Goal: Task Accomplishment & Management: Manage account settings

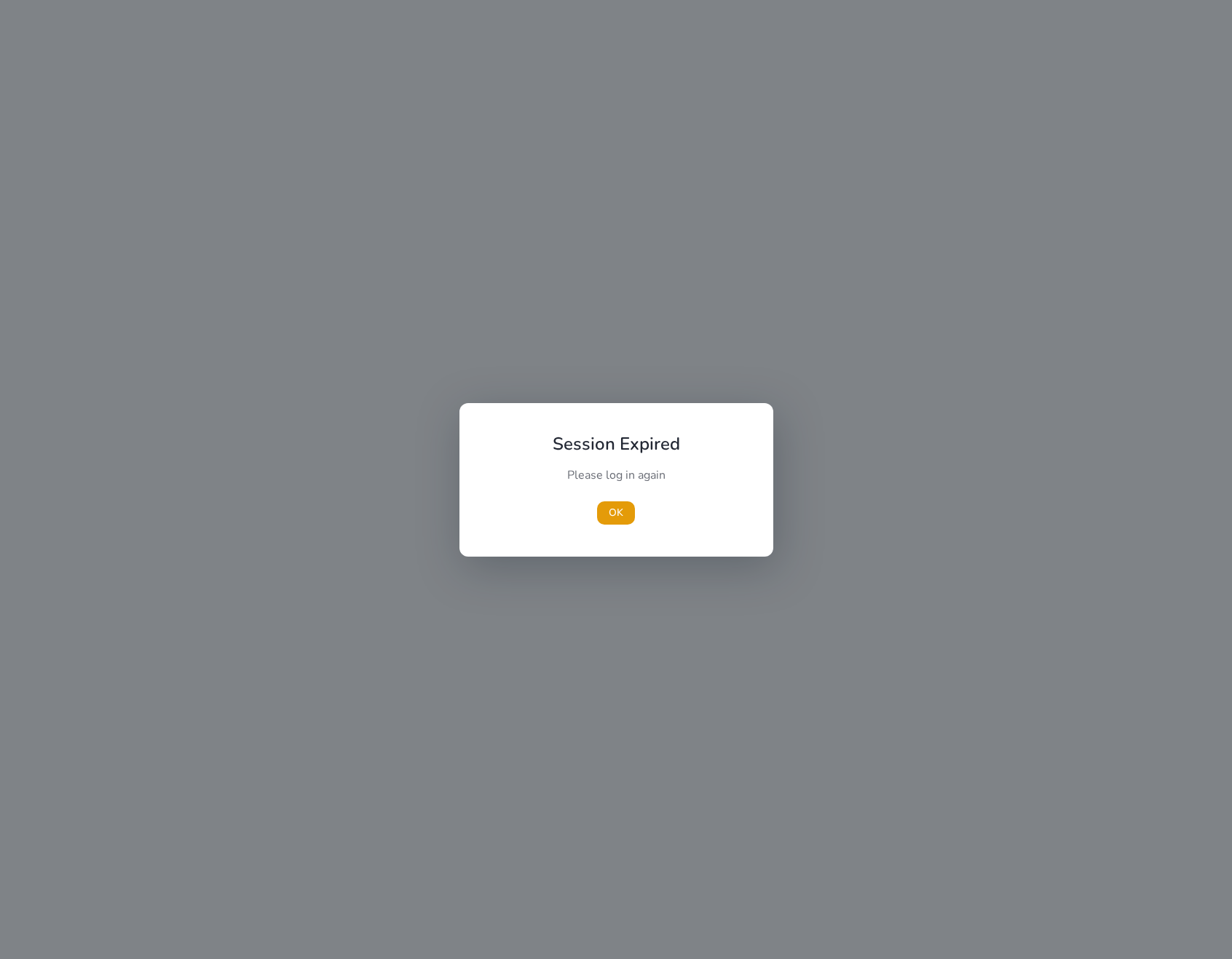
click at [628, 489] on div "Please log in again" at bounding box center [616, 482] width 163 height 31
click at [611, 509] on span "OK" at bounding box center [616, 512] width 14 height 15
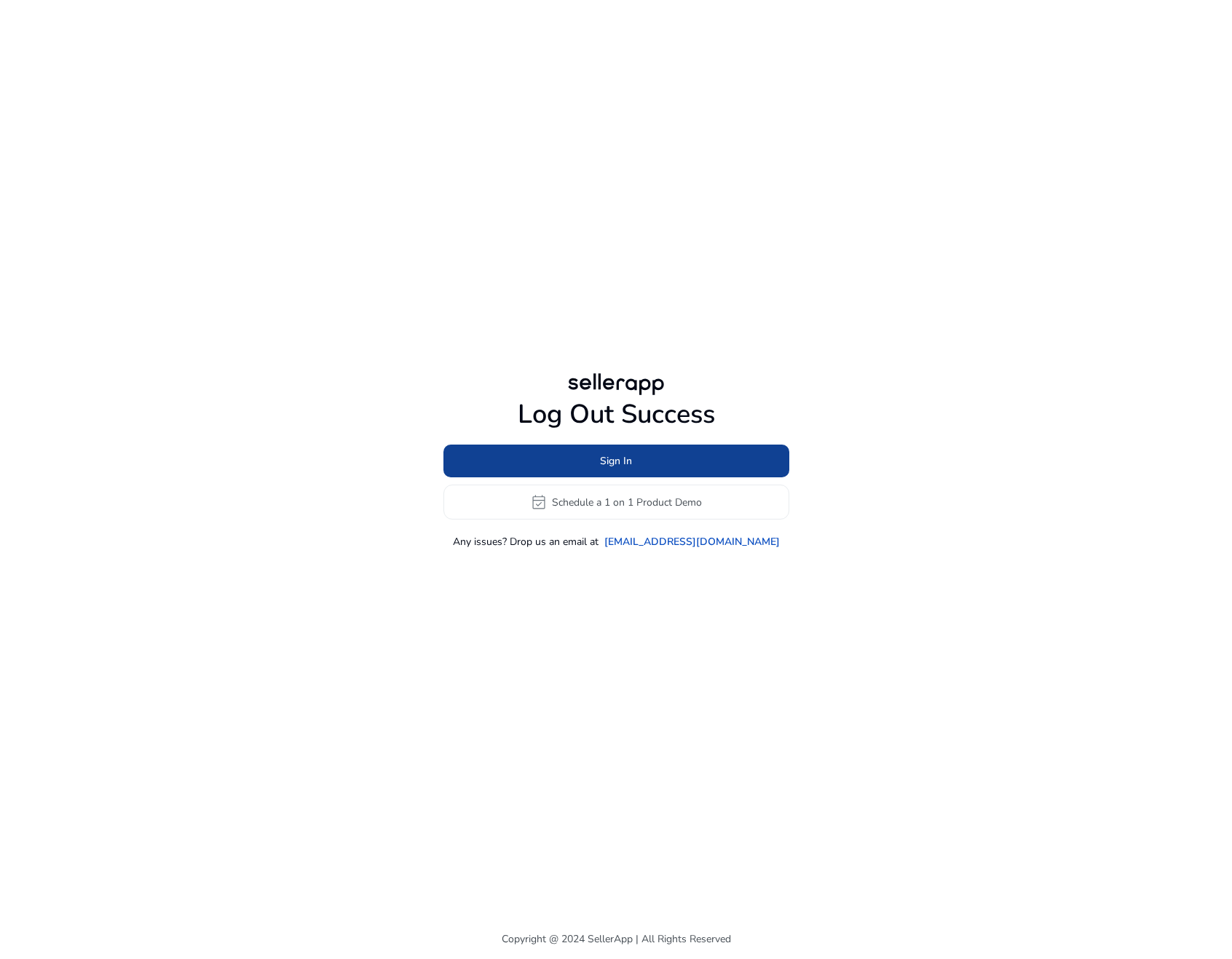
click at [608, 458] on span "Sign In" at bounding box center [616, 461] width 32 height 15
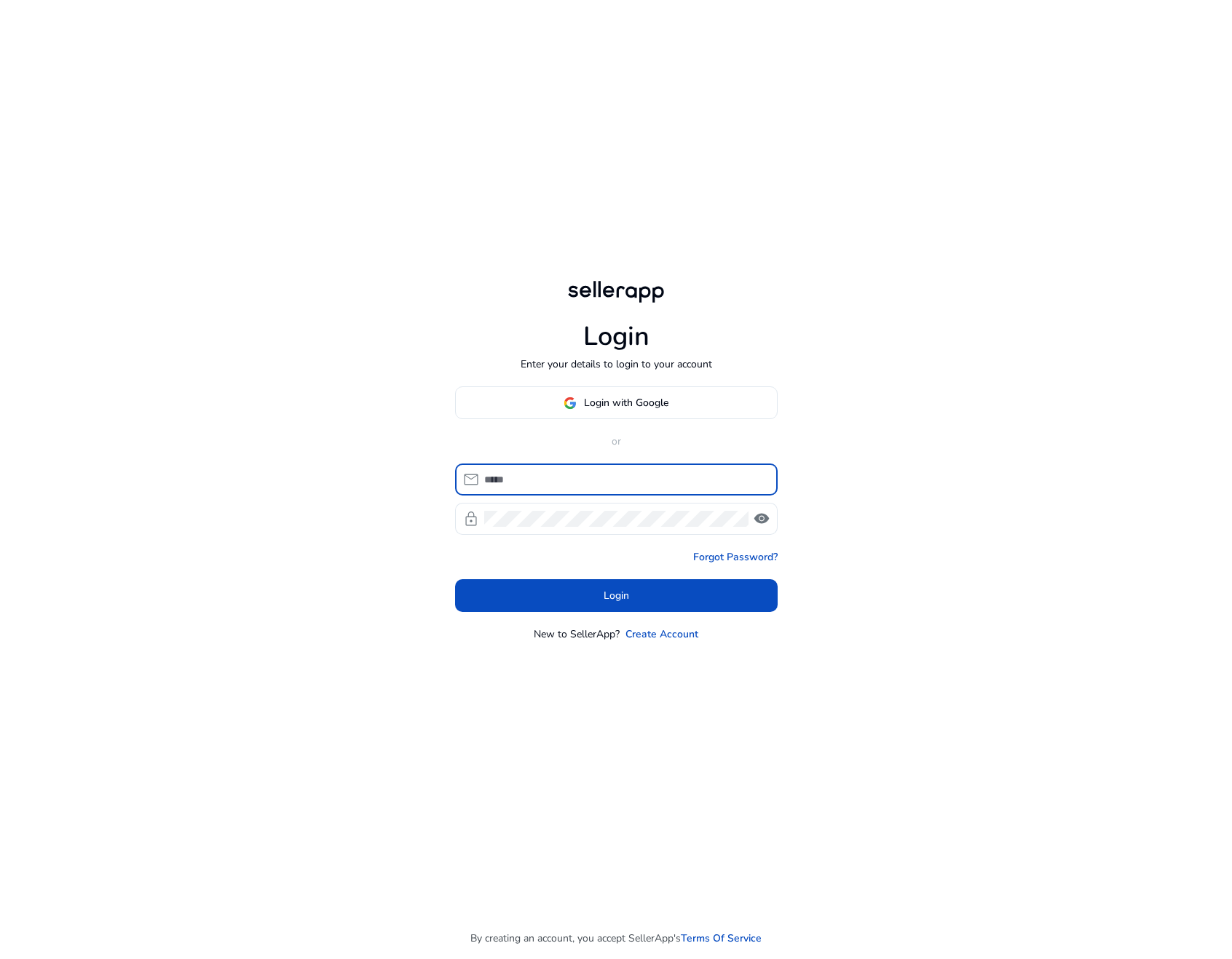
type input "**********"
click at [550, 596] on span at bounding box center [616, 596] width 322 height 35
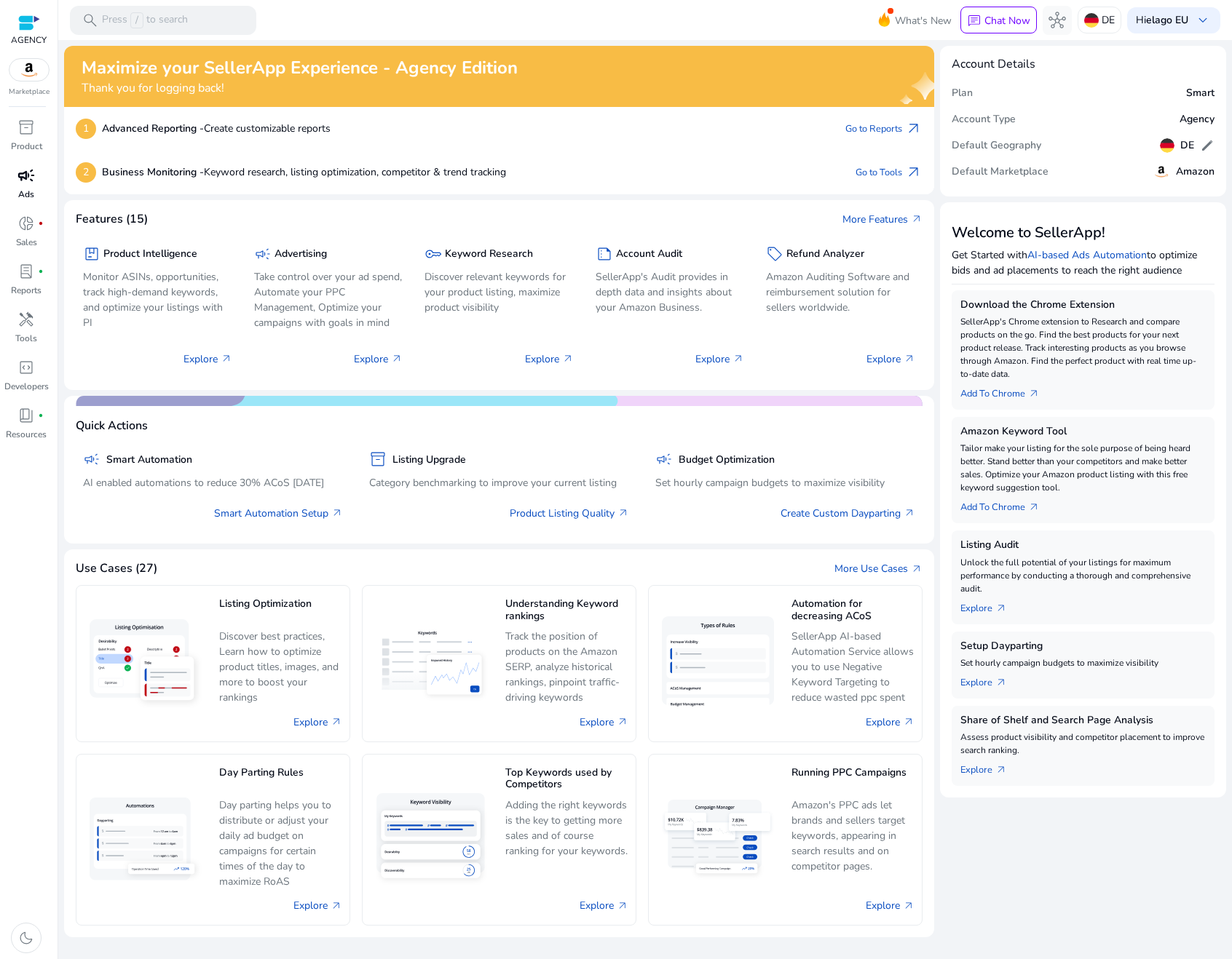
click at [14, 190] on link "campaign Ads" at bounding box center [26, 187] width 52 height 48
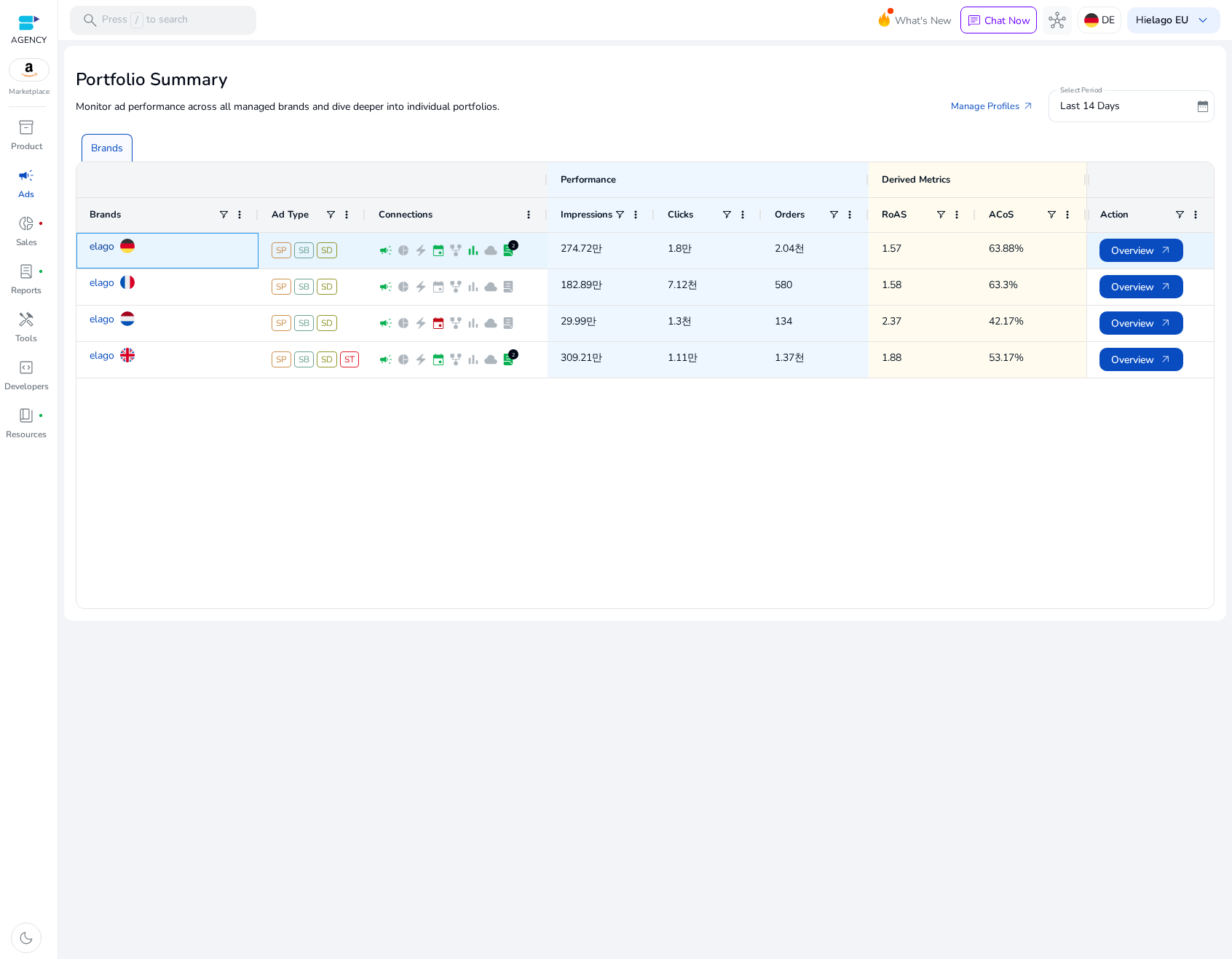
click at [102, 240] on link "elago" at bounding box center [102, 247] width 25 height 25
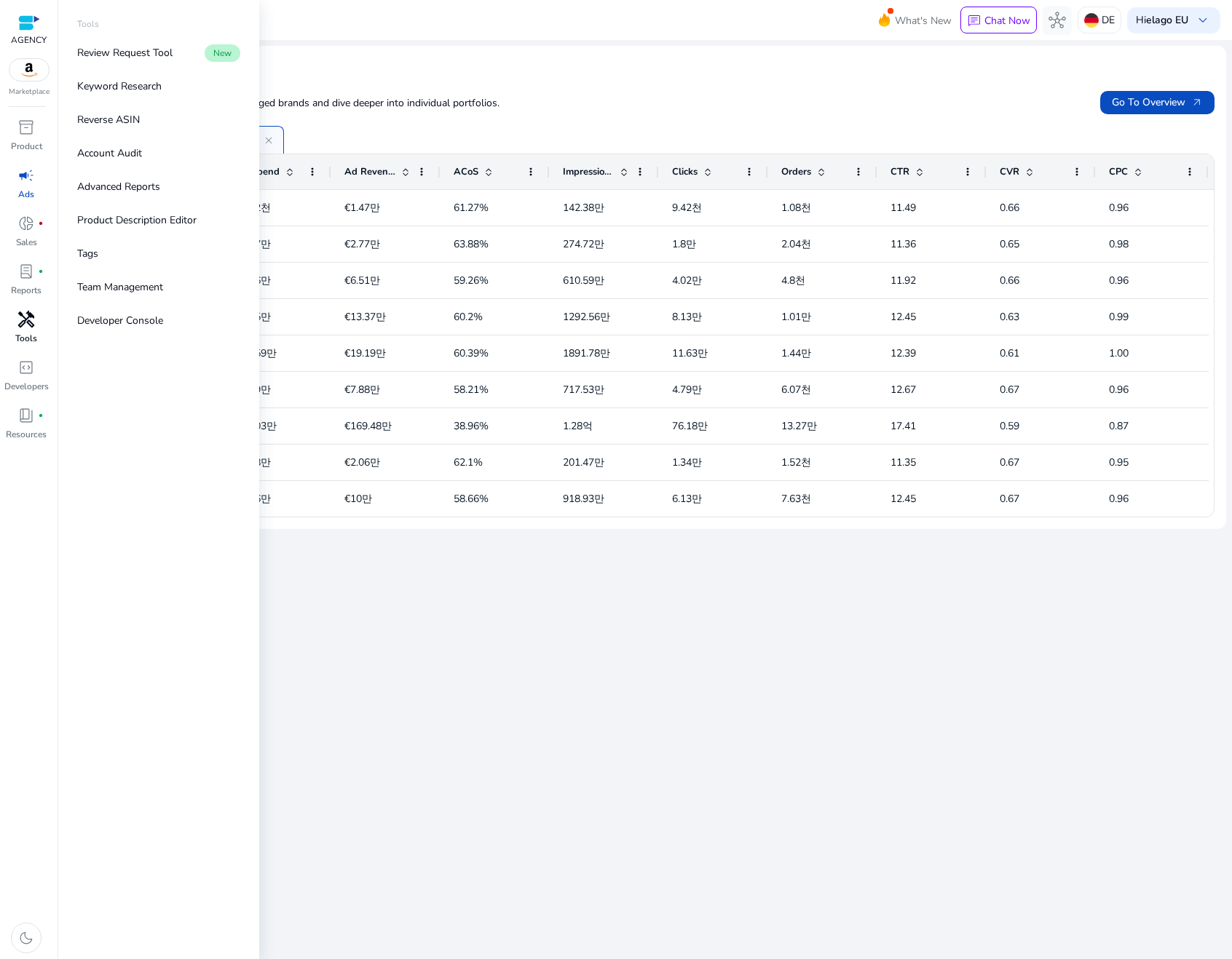
click at [26, 324] on span "handyman" at bounding box center [26, 320] width 17 height 17
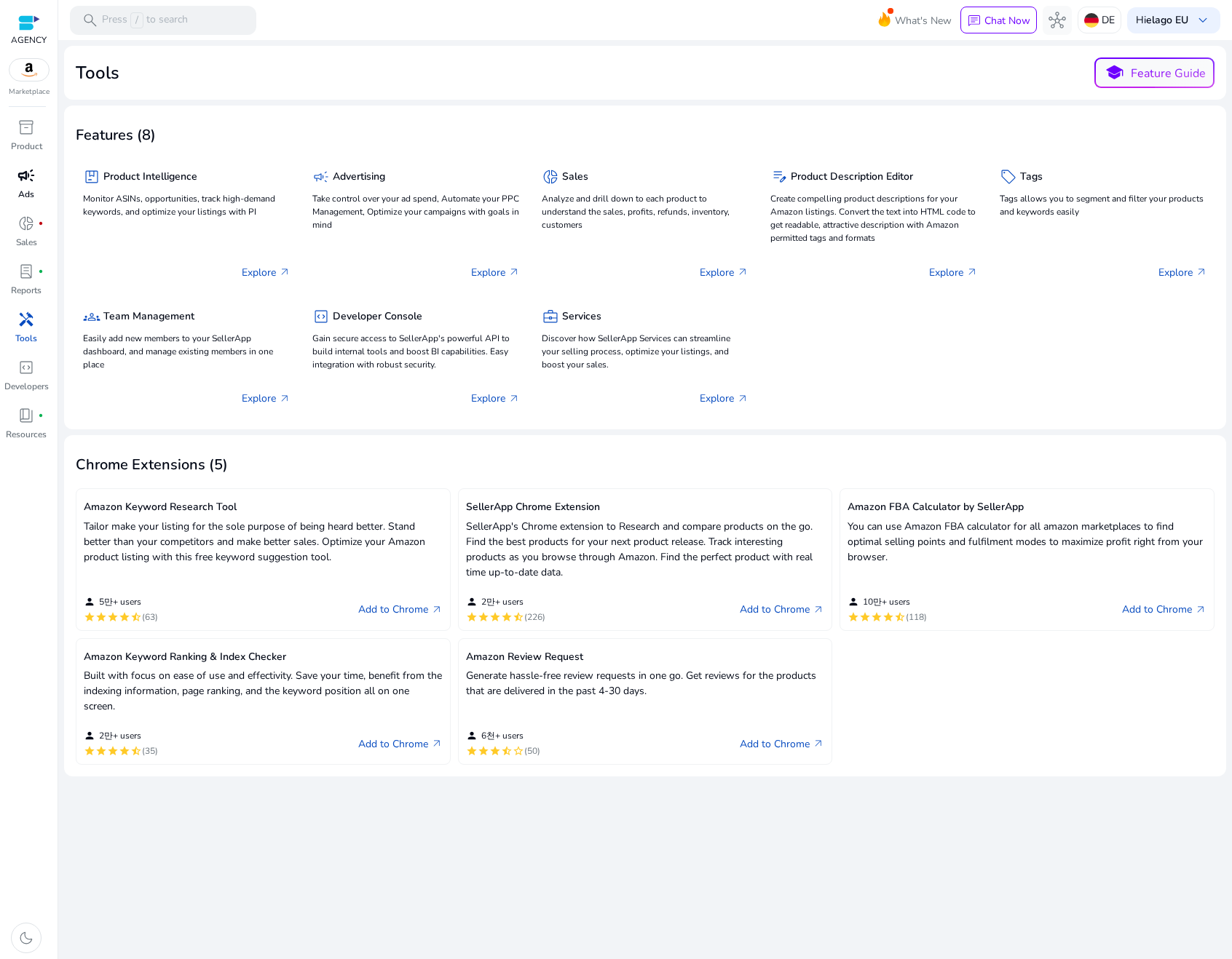
click at [31, 177] on span "campaign" at bounding box center [26, 175] width 17 height 17
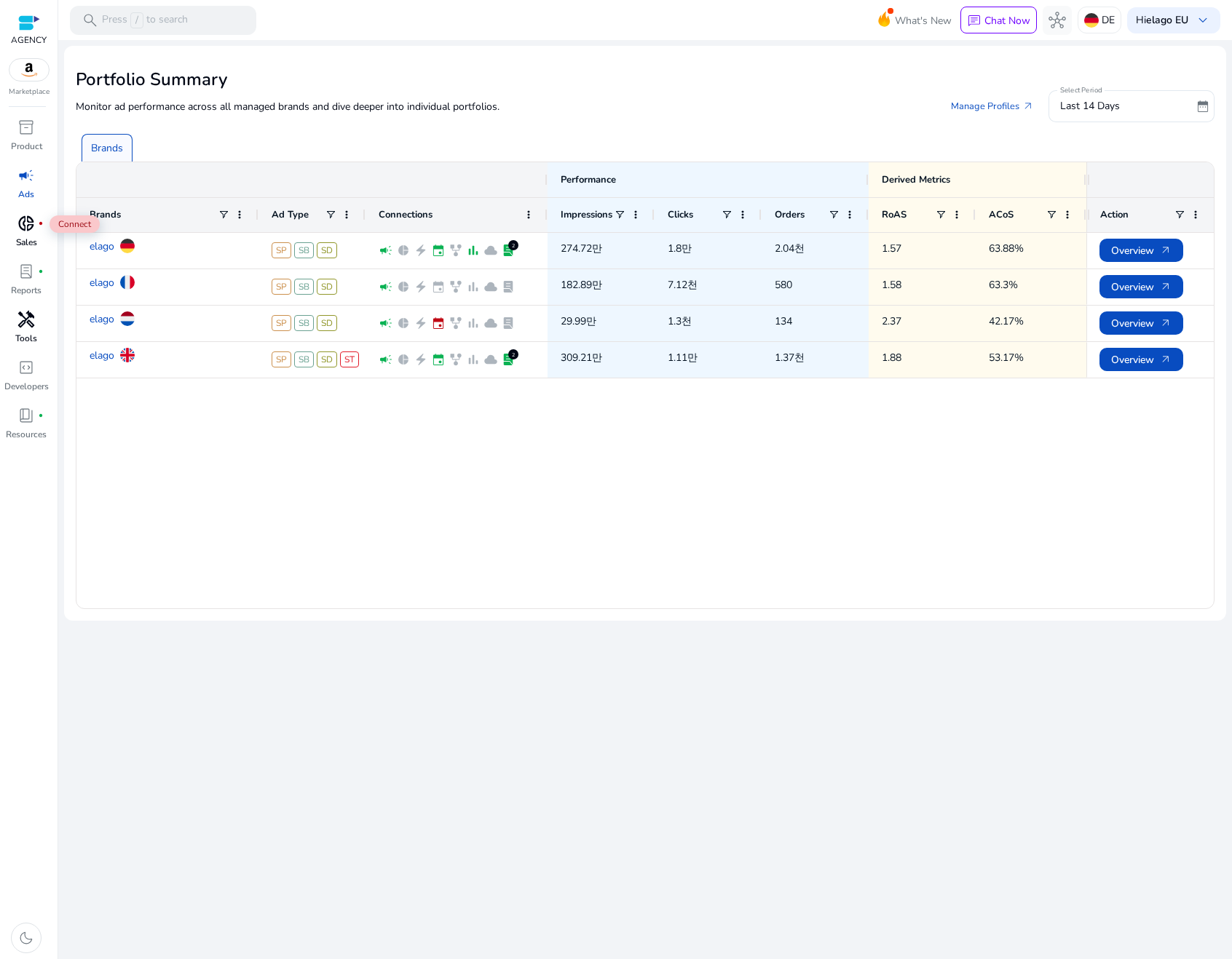
click at [27, 223] on span "donut_small" at bounding box center [26, 224] width 17 height 17
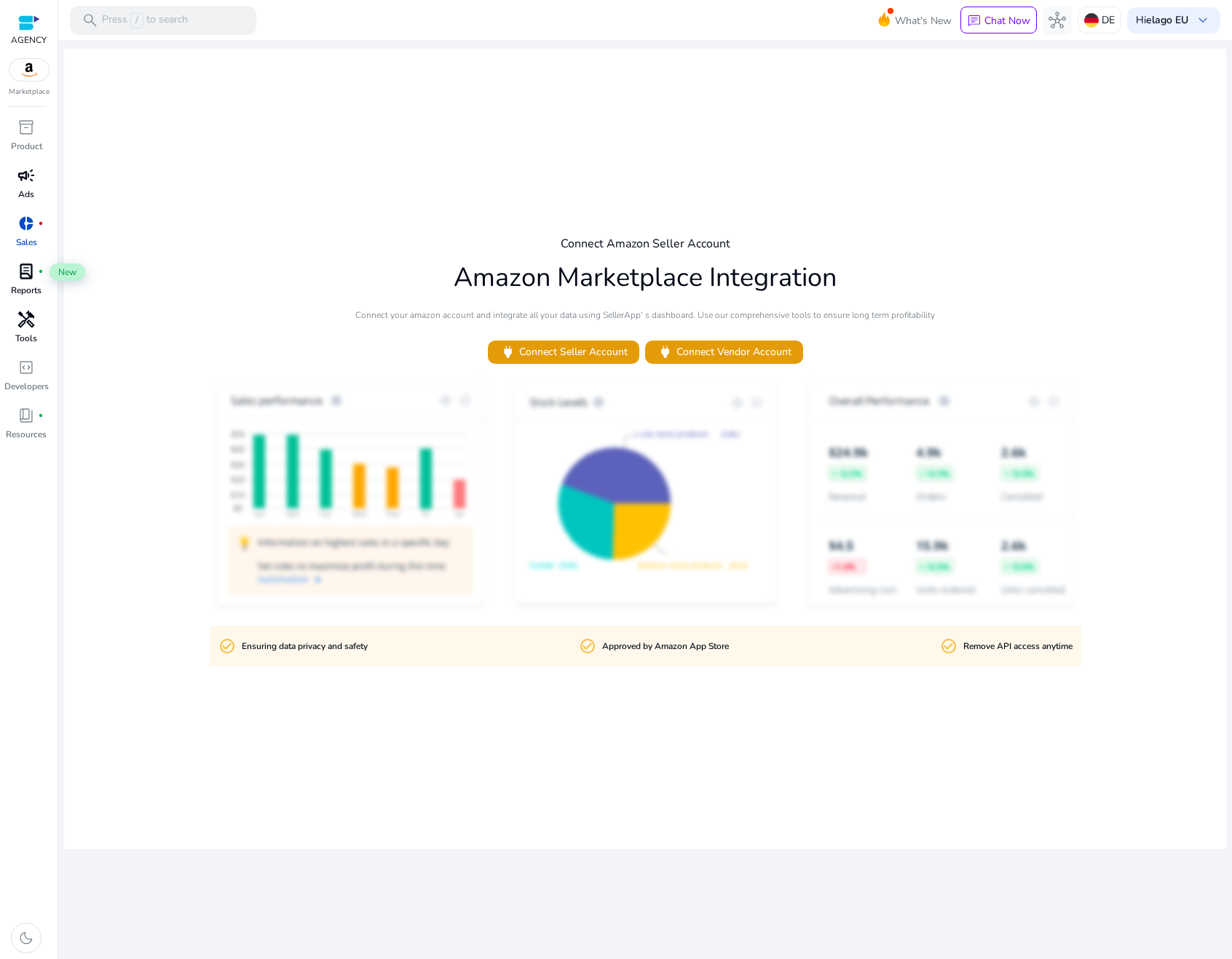
click at [31, 273] on span "lab_profile" at bounding box center [26, 271] width 17 height 17
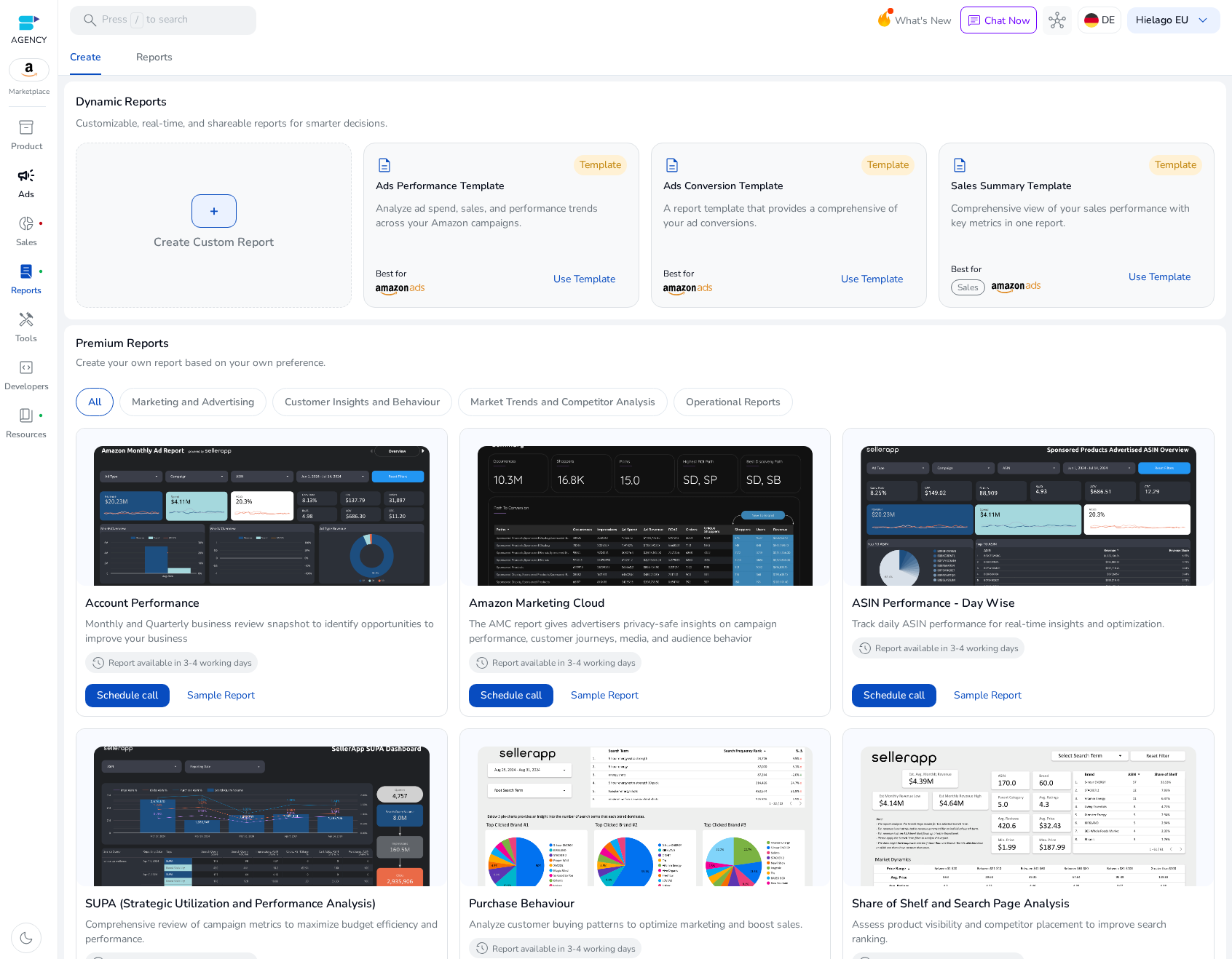
click at [21, 181] on span "campaign" at bounding box center [26, 175] width 17 height 17
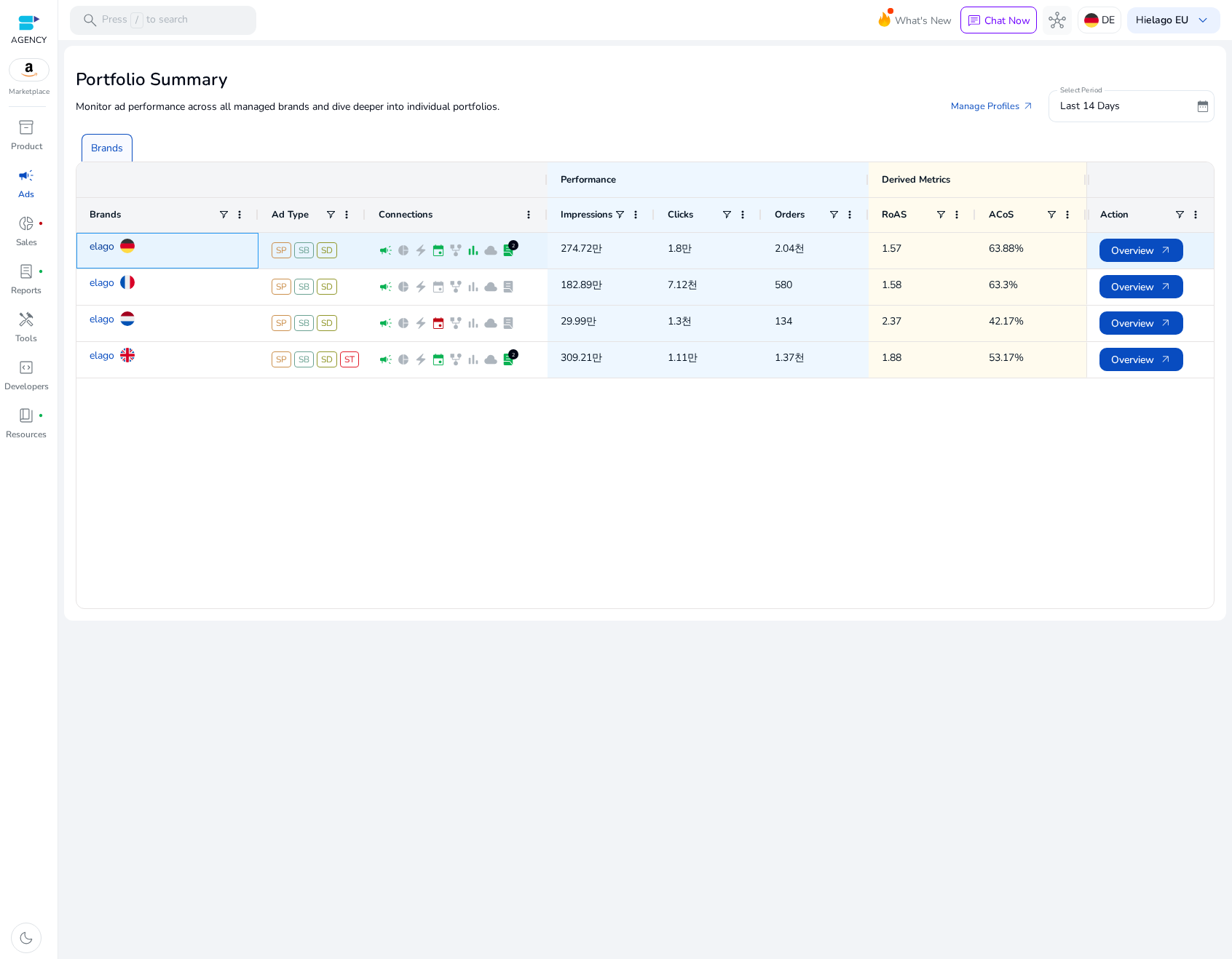
click at [106, 248] on link "elago" at bounding box center [102, 247] width 25 height 25
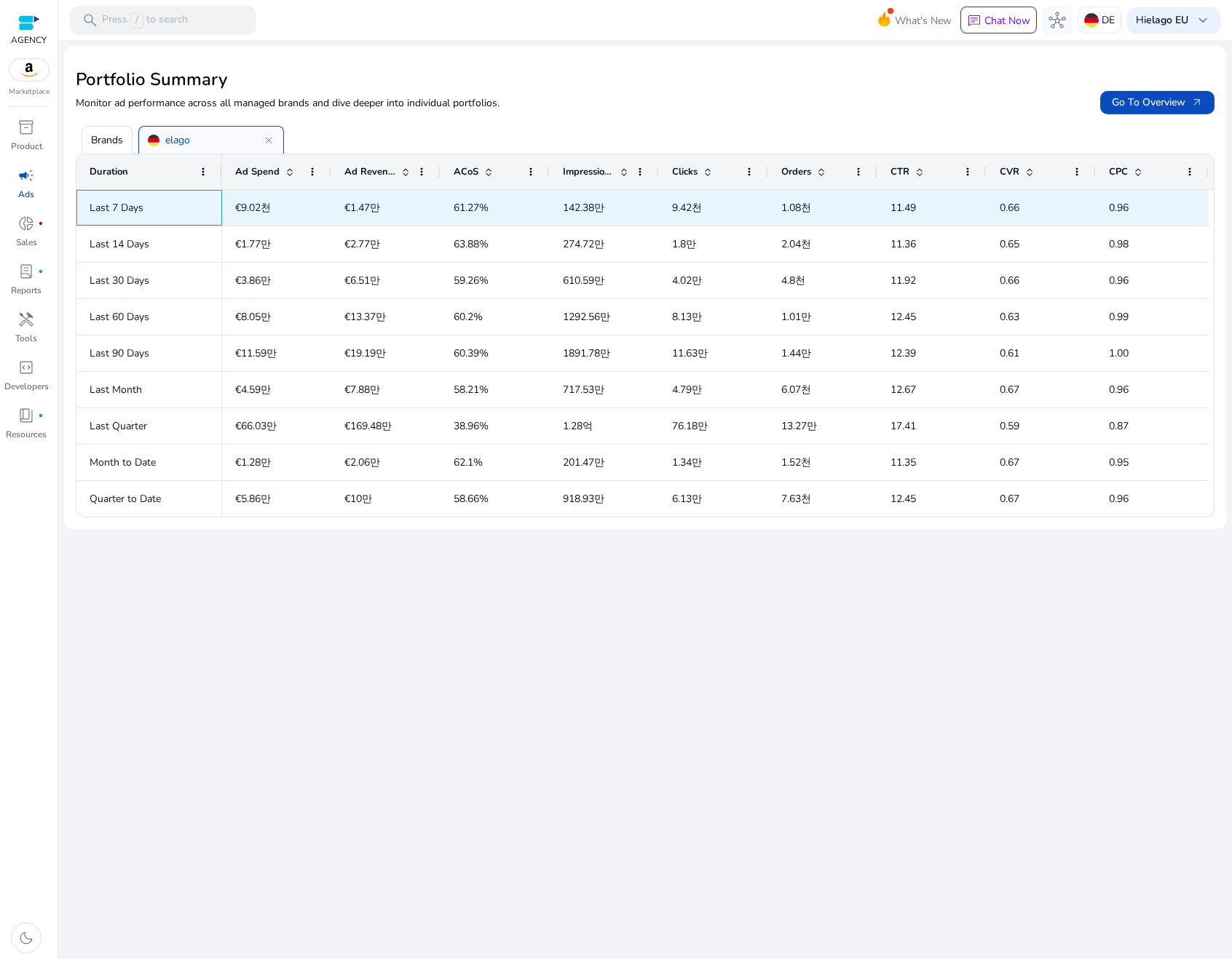
click at [142, 203] on span "Last 7 Days" at bounding box center [117, 207] width 54 height 13
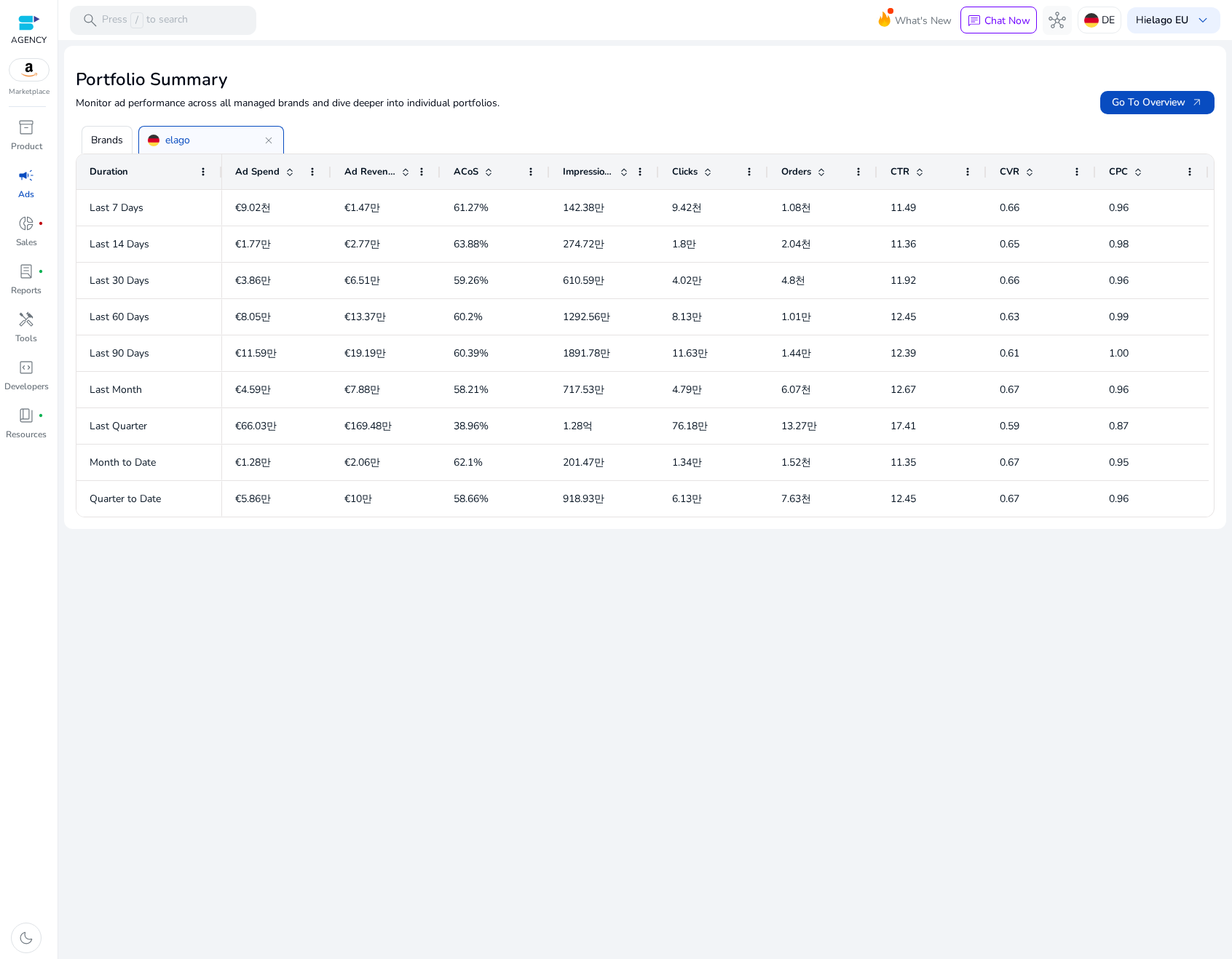
click at [209, 137] on div "elago close" at bounding box center [211, 140] width 146 height 28
click at [26, 224] on span "donut_small" at bounding box center [26, 224] width 17 height 17
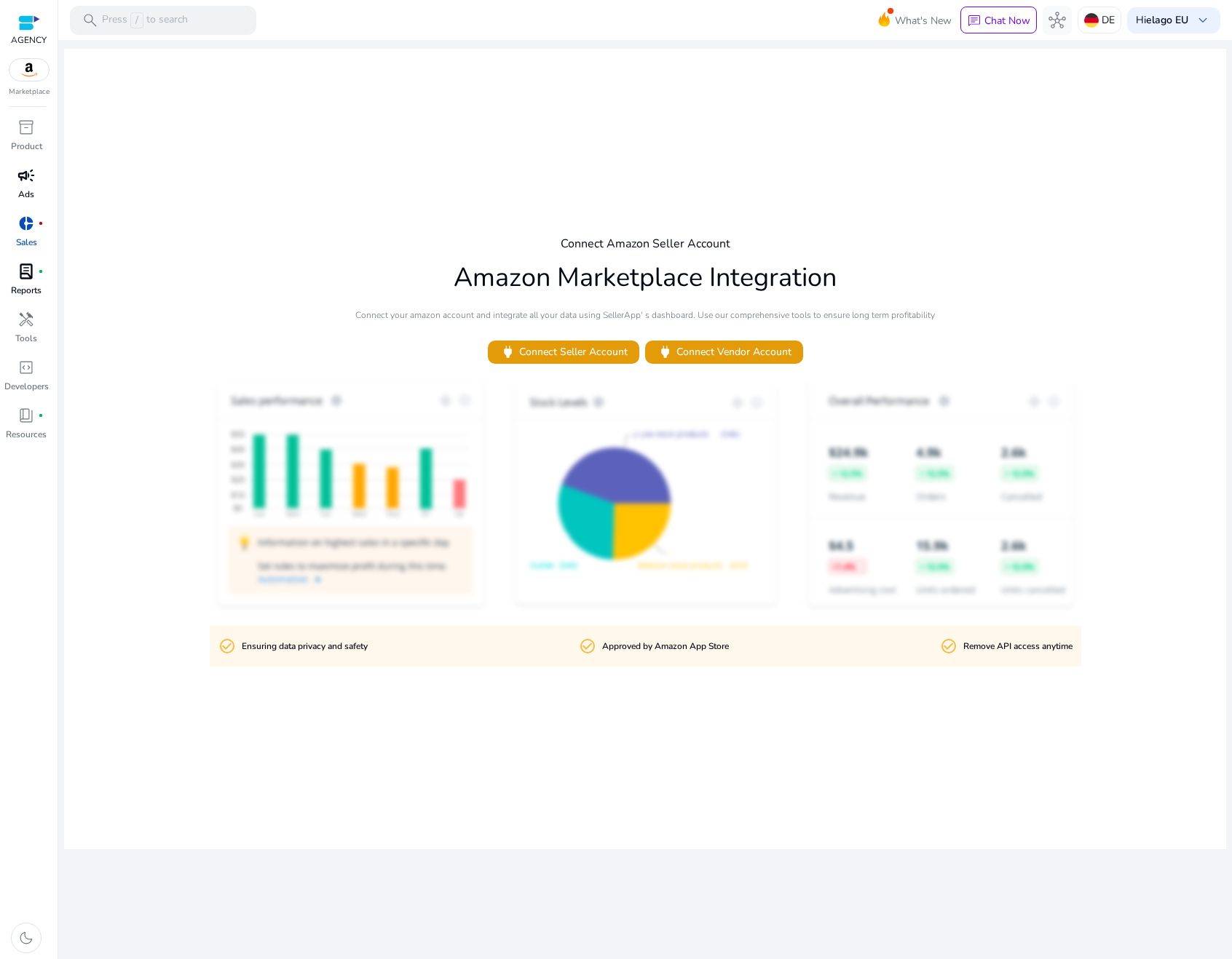
click at [35, 265] on div "lab_profile fiber_manual_record" at bounding box center [25, 271] width 40 height 23
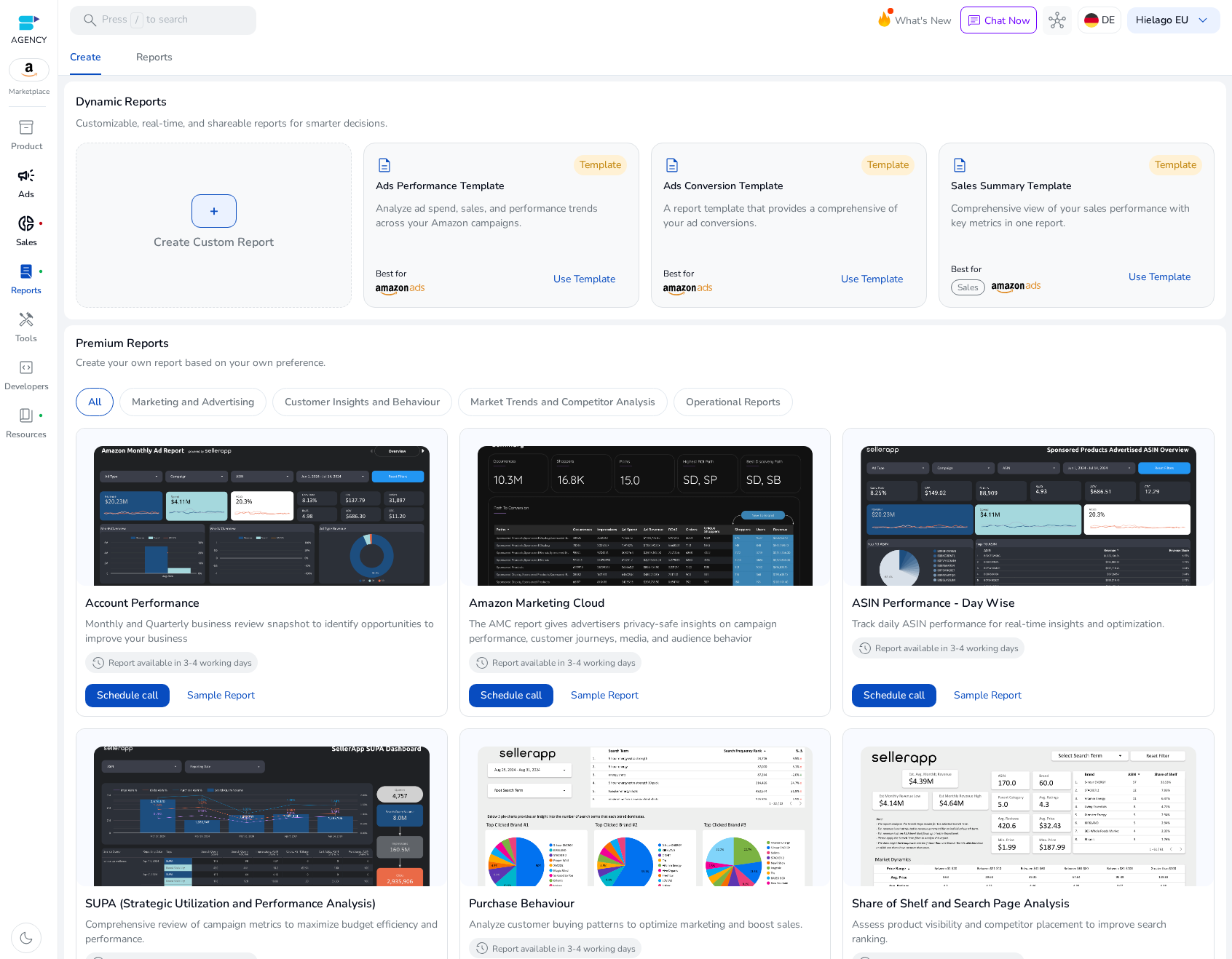
click at [28, 75] on img at bounding box center [29, 70] width 40 height 22
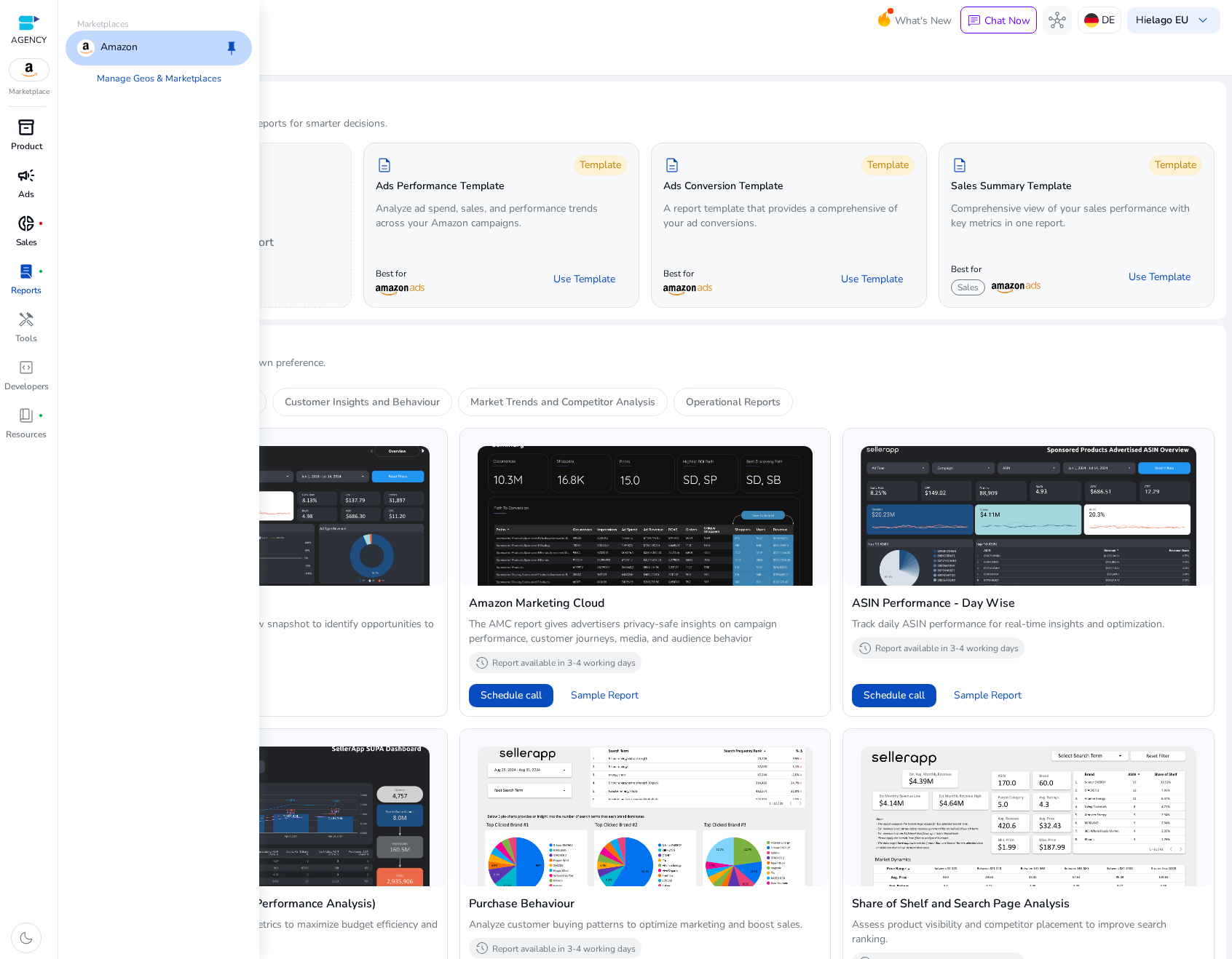
click at [23, 142] on p "Product" at bounding box center [26, 146] width 31 height 13
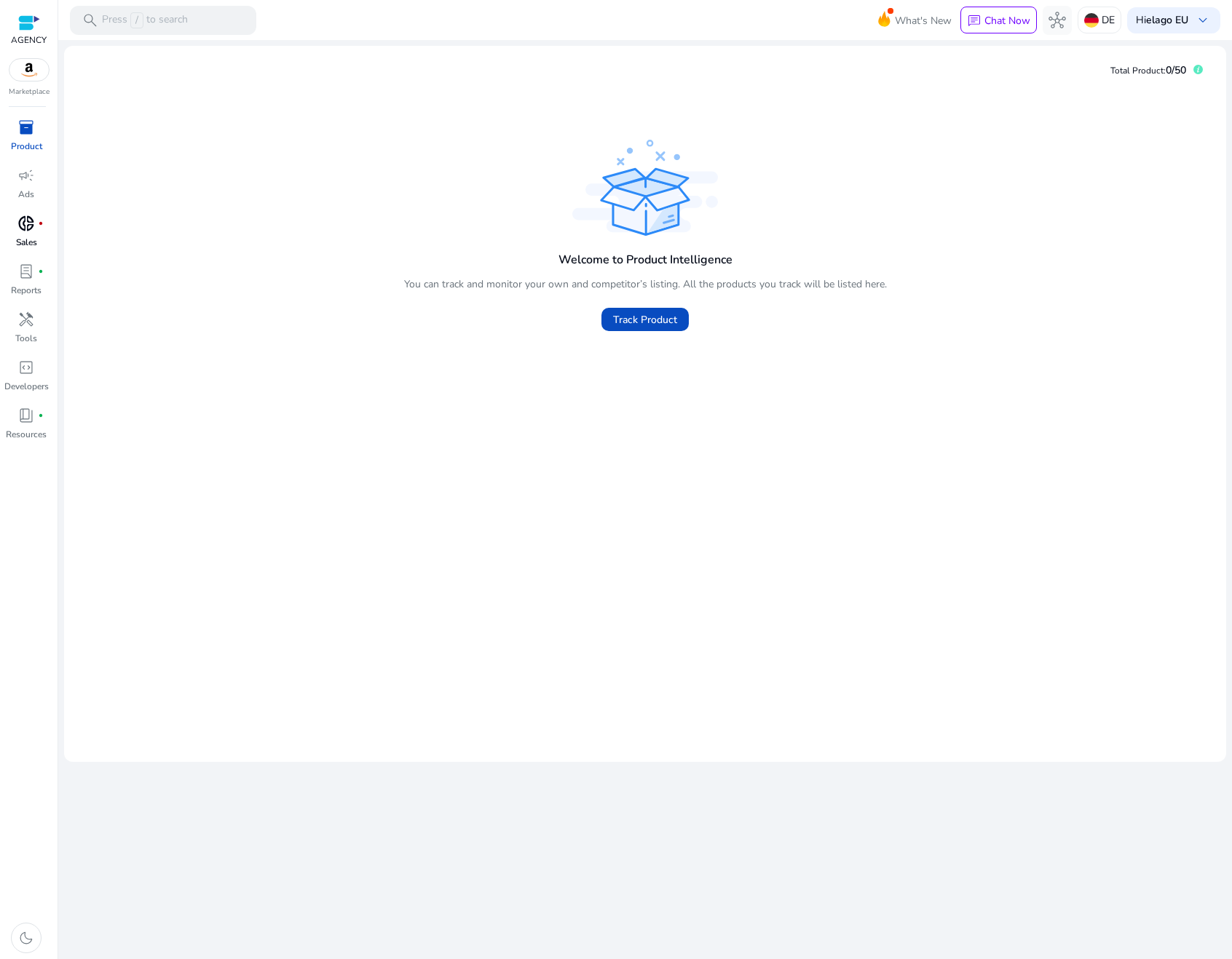
click at [54, 180] on div "inventory_2 Product campaign Ads donut_small fiber_manual_record Sales lab_prof…" at bounding box center [29, 537] width 57 height 843
click at [18, 172] on span "campaign" at bounding box center [26, 175] width 17 height 17
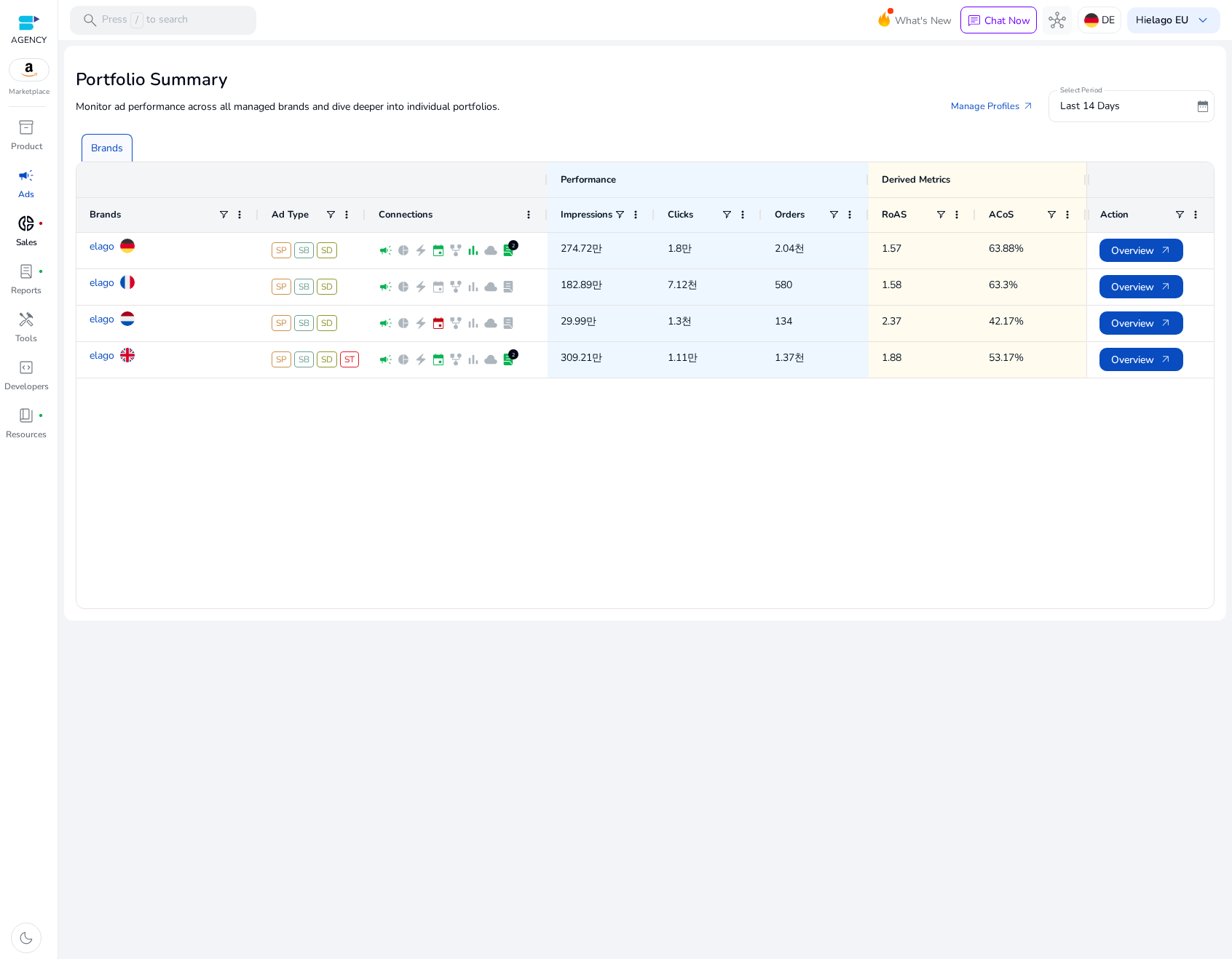
click at [54, 176] on div "inventory_2 Product campaign Ads donut_small fiber_manual_record Sales lab_prof…" at bounding box center [29, 537] width 57 height 843
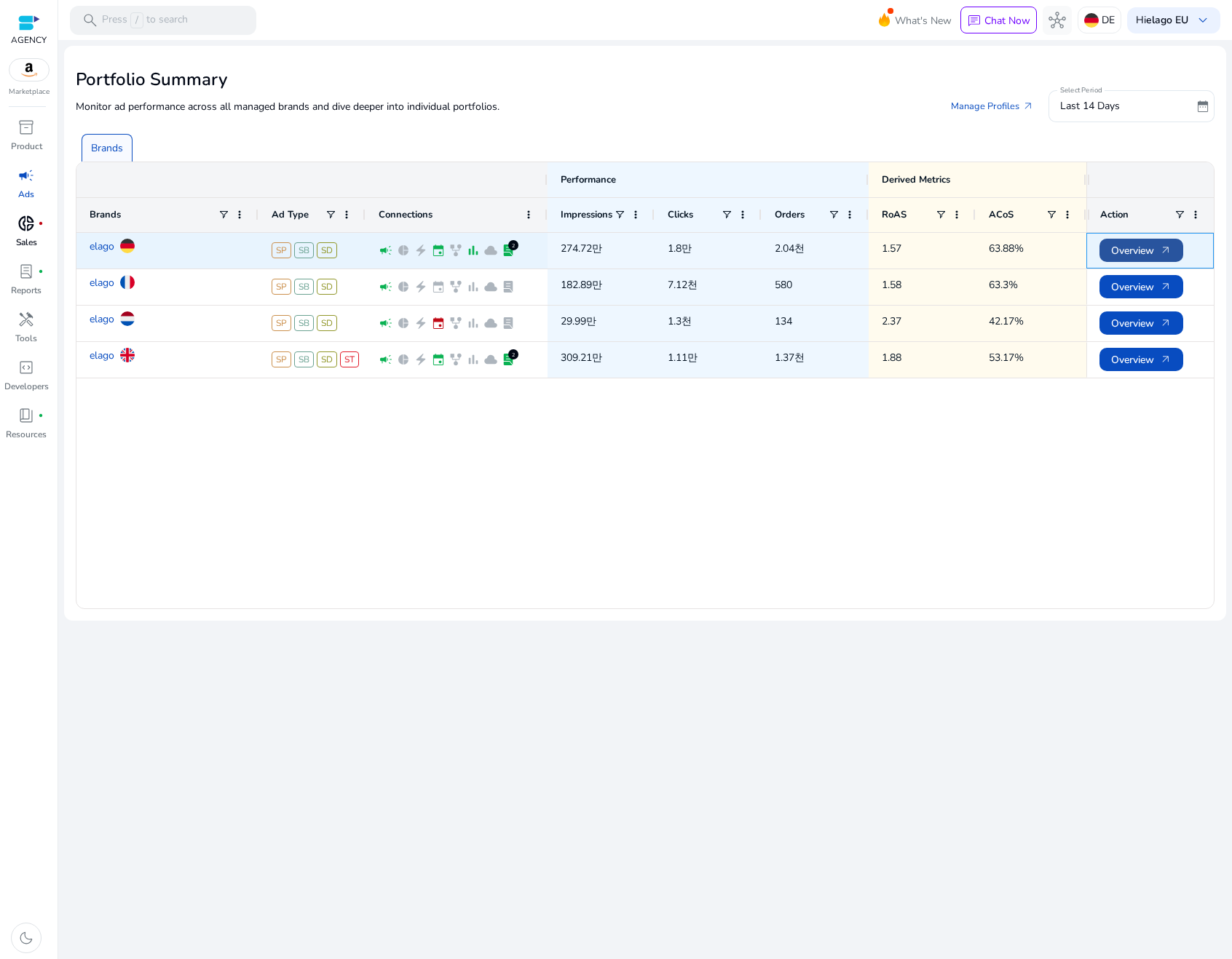
click at [1107, 243] on span at bounding box center [1142, 251] width 84 height 35
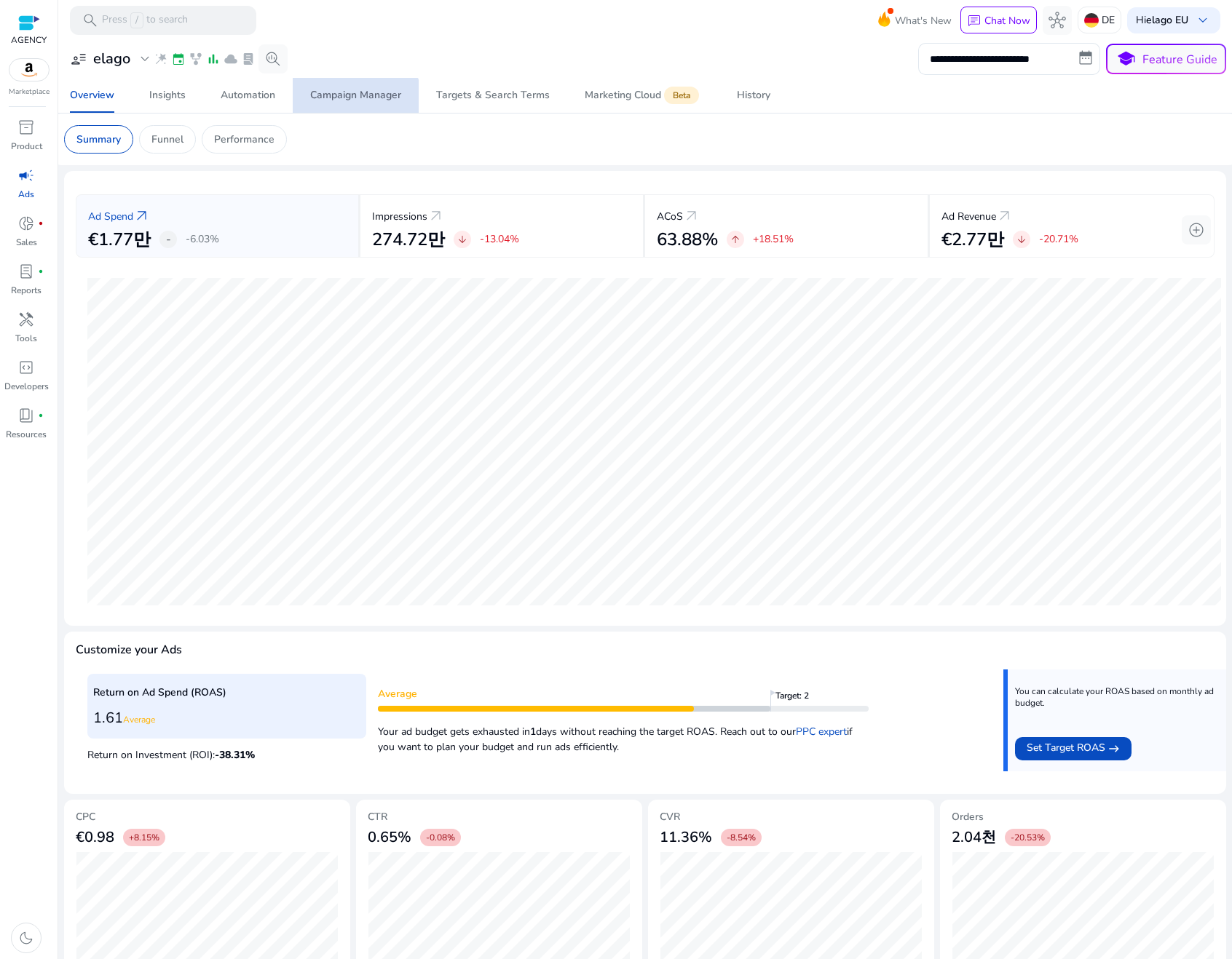
click at [355, 108] on span "Campaign Manager" at bounding box center [355, 95] width 91 height 35
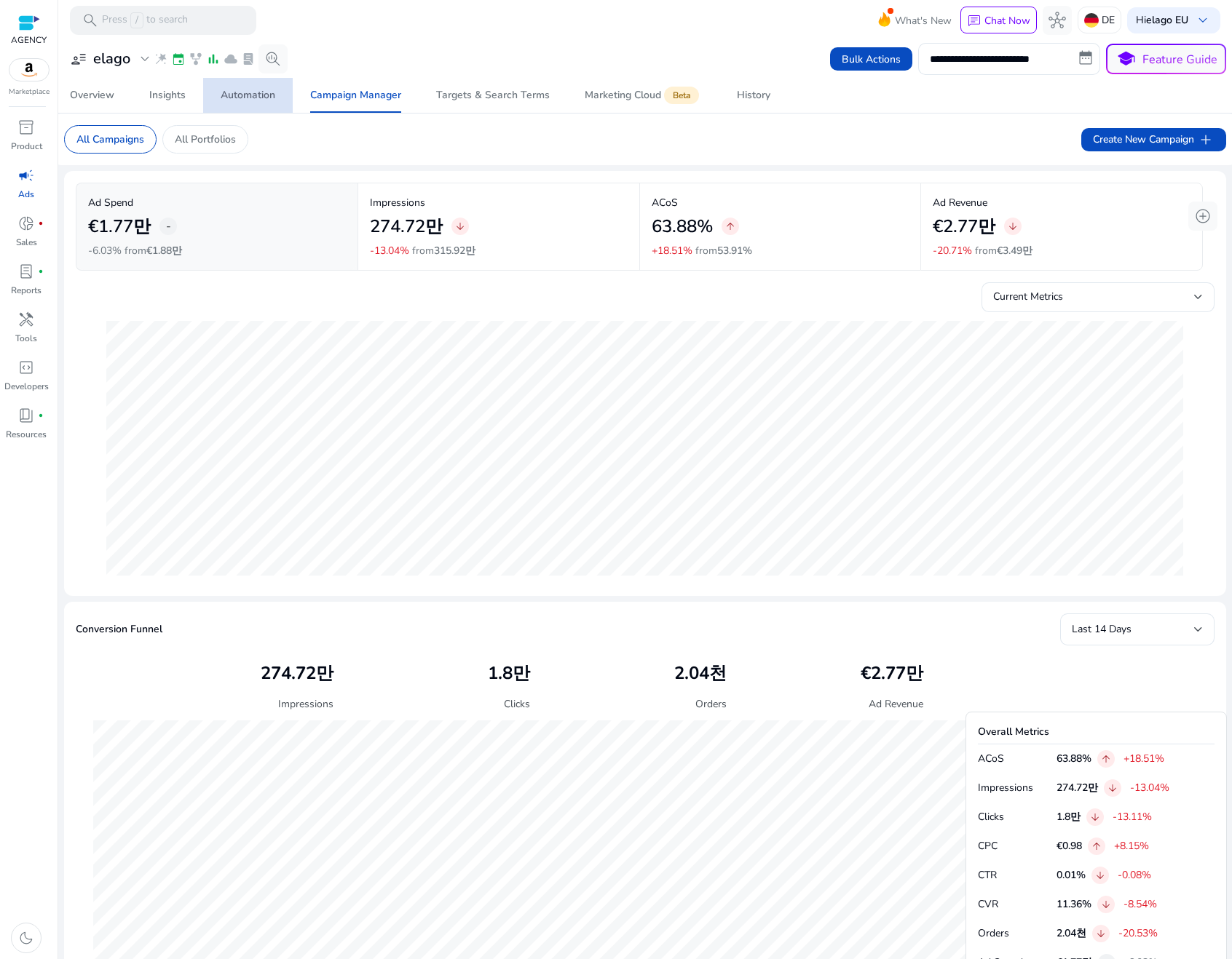
click at [248, 99] on div "Automation" at bounding box center [248, 95] width 55 height 10
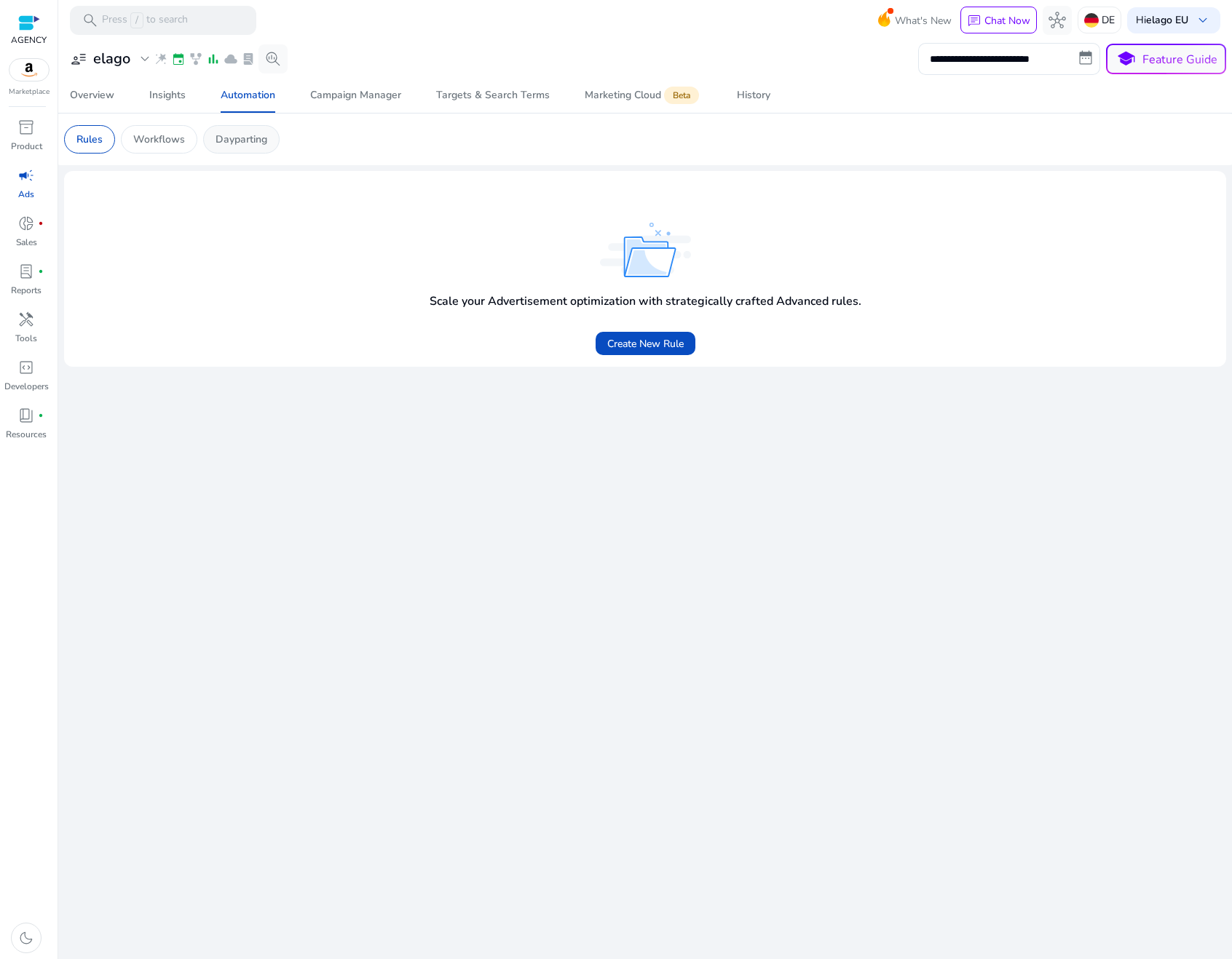
click at [259, 129] on div "Dayparting" at bounding box center [241, 140] width 76 height 29
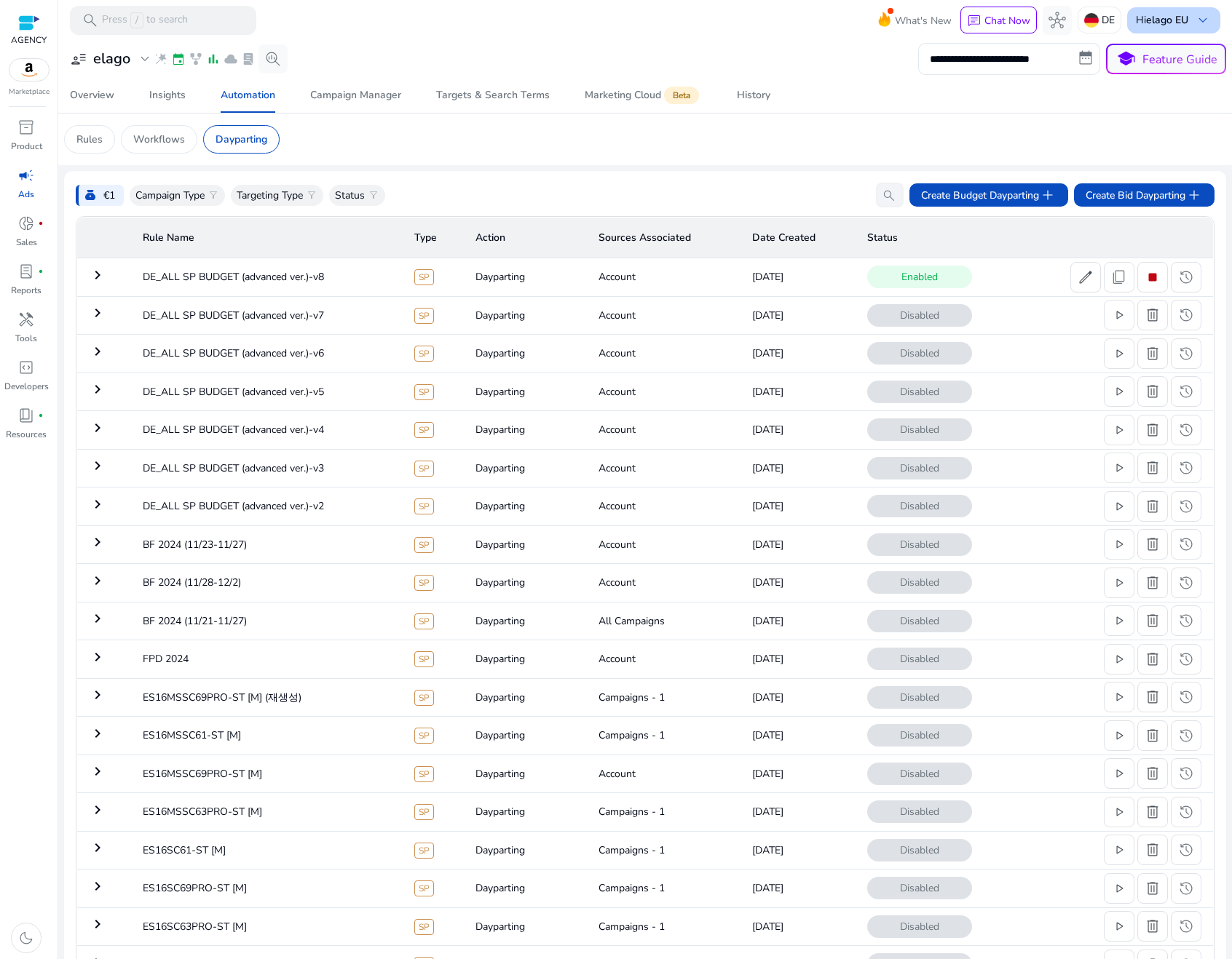
click at [1170, 26] on div "Hi elago EU keyboard_arrow_down" at bounding box center [1173, 20] width 93 height 26
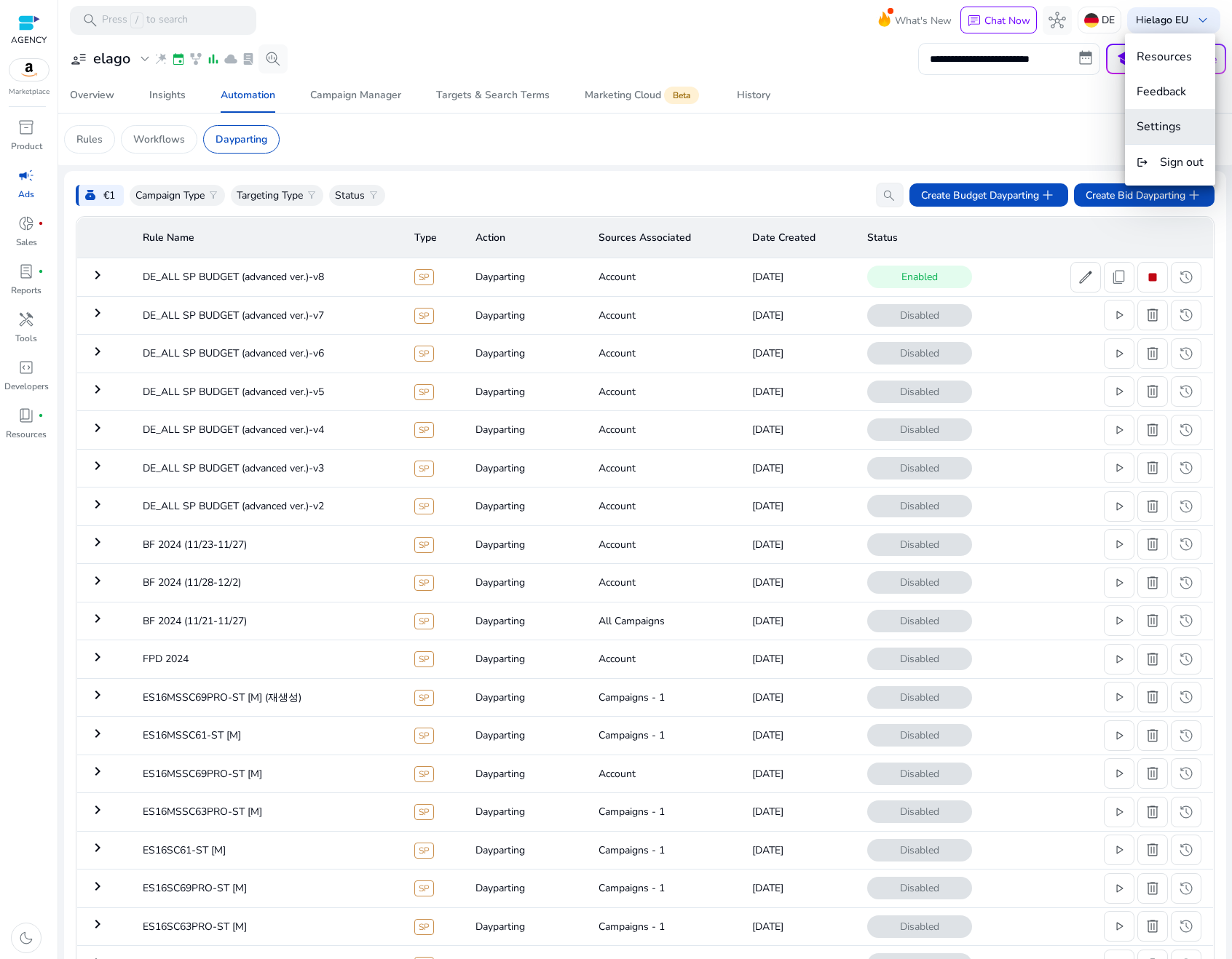
click at [1164, 132] on span "Settings" at bounding box center [1158, 127] width 44 height 16
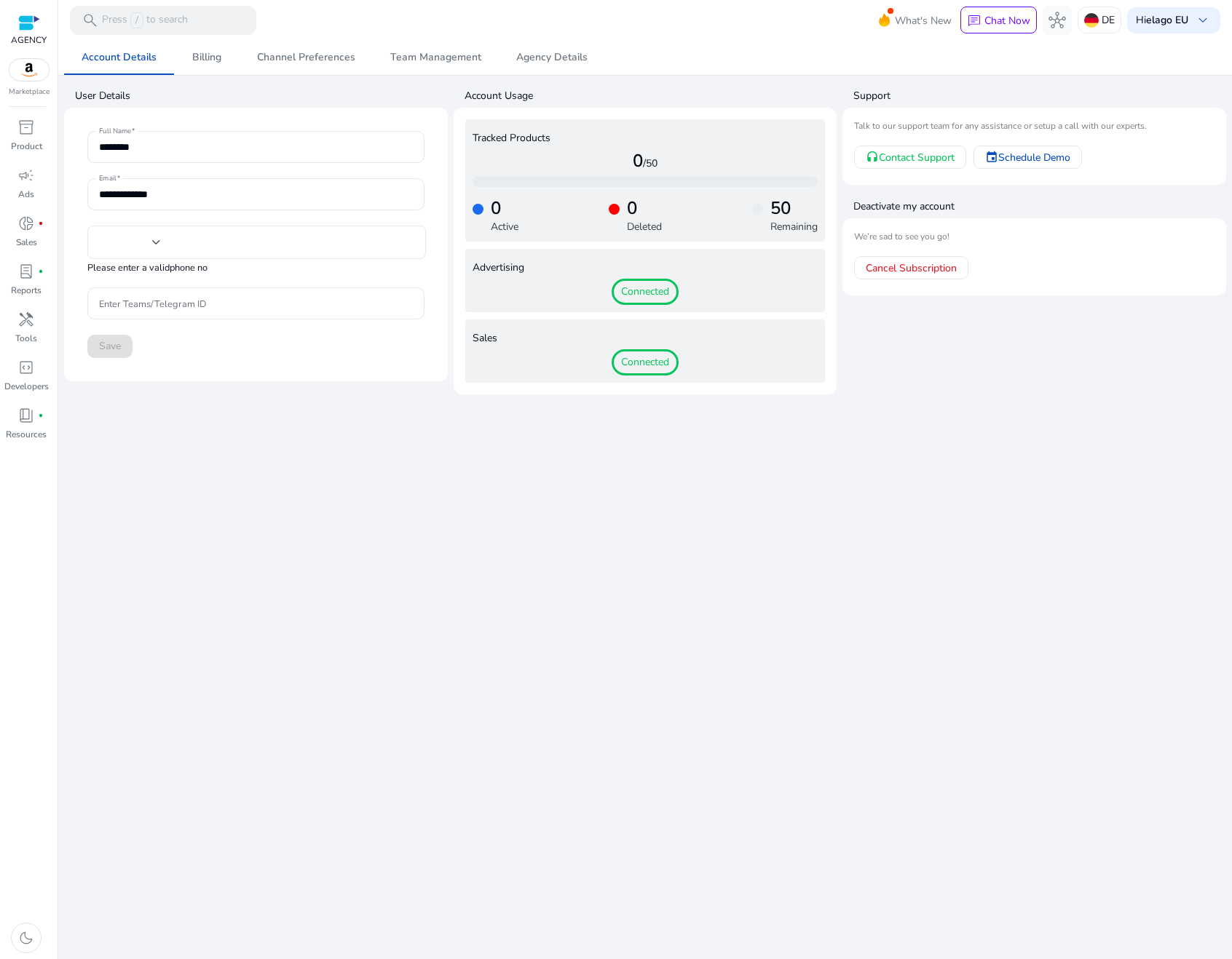
type input "***"
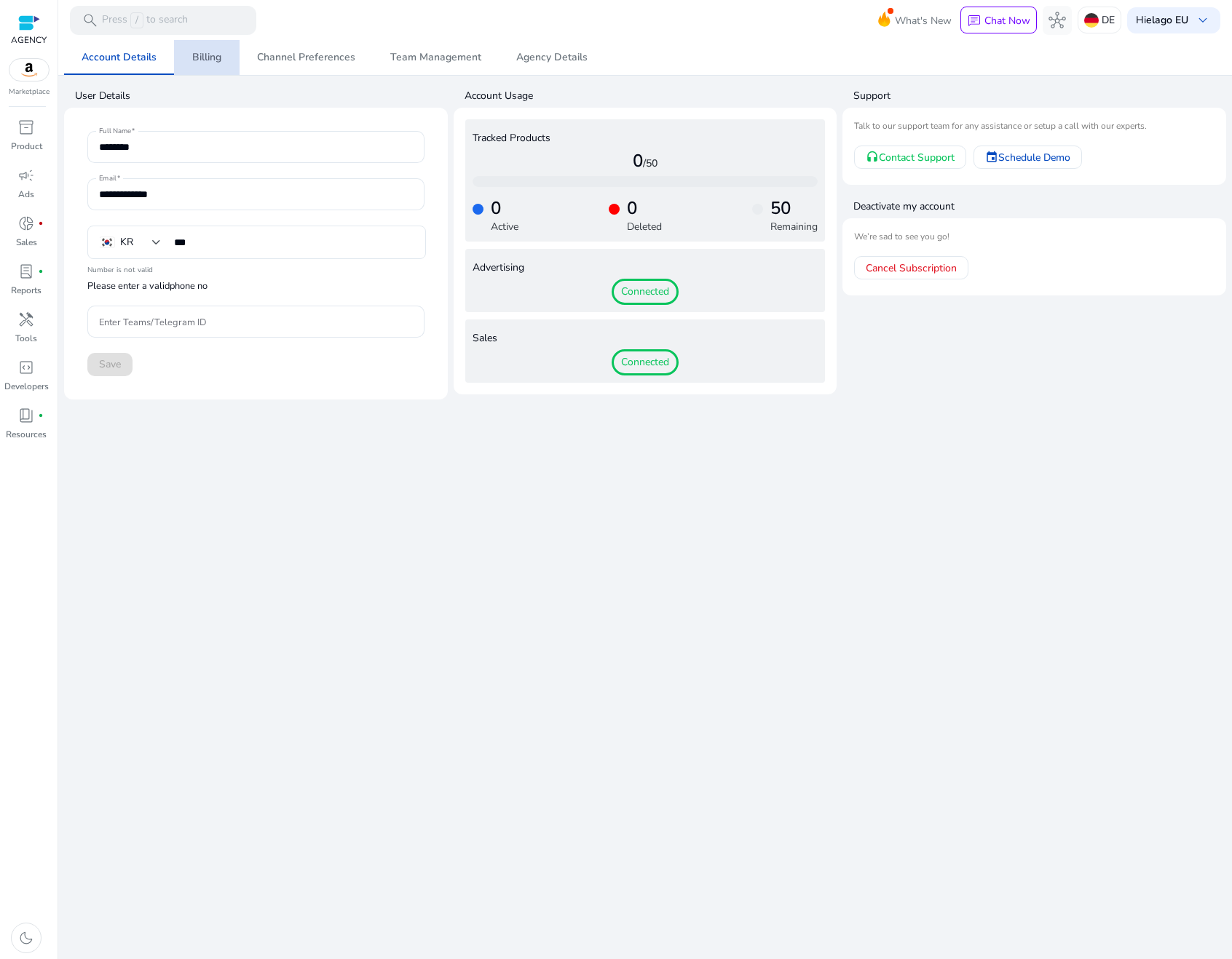
click at [199, 58] on span "Billing" at bounding box center [206, 57] width 29 height 10
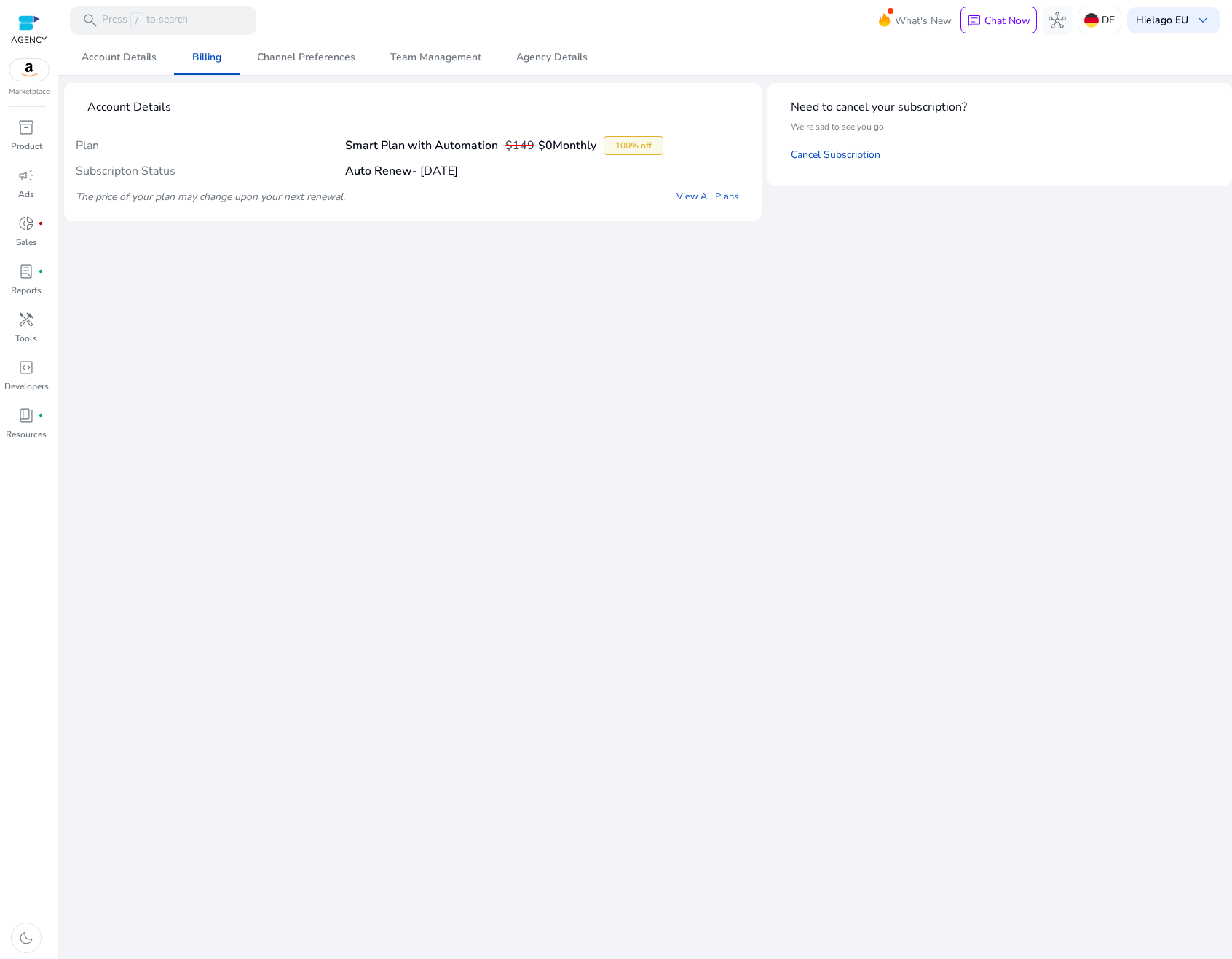
click at [10, 23] on div "AGENCY Marketplace" at bounding box center [29, 48] width 57 height 98
click at [32, 23] on div at bounding box center [29, 22] width 22 height 17
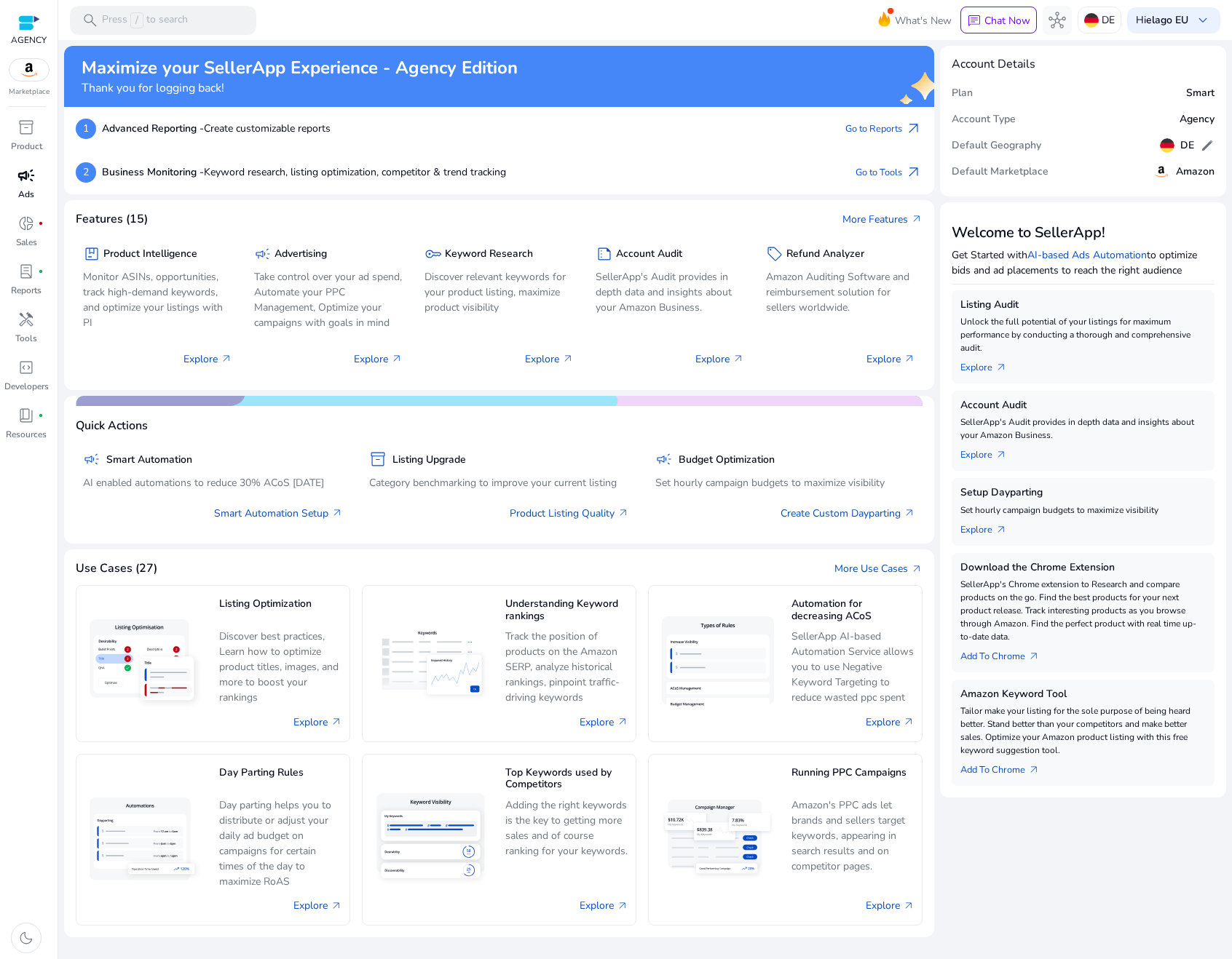
click at [29, 177] on span "campaign" at bounding box center [26, 175] width 17 height 17
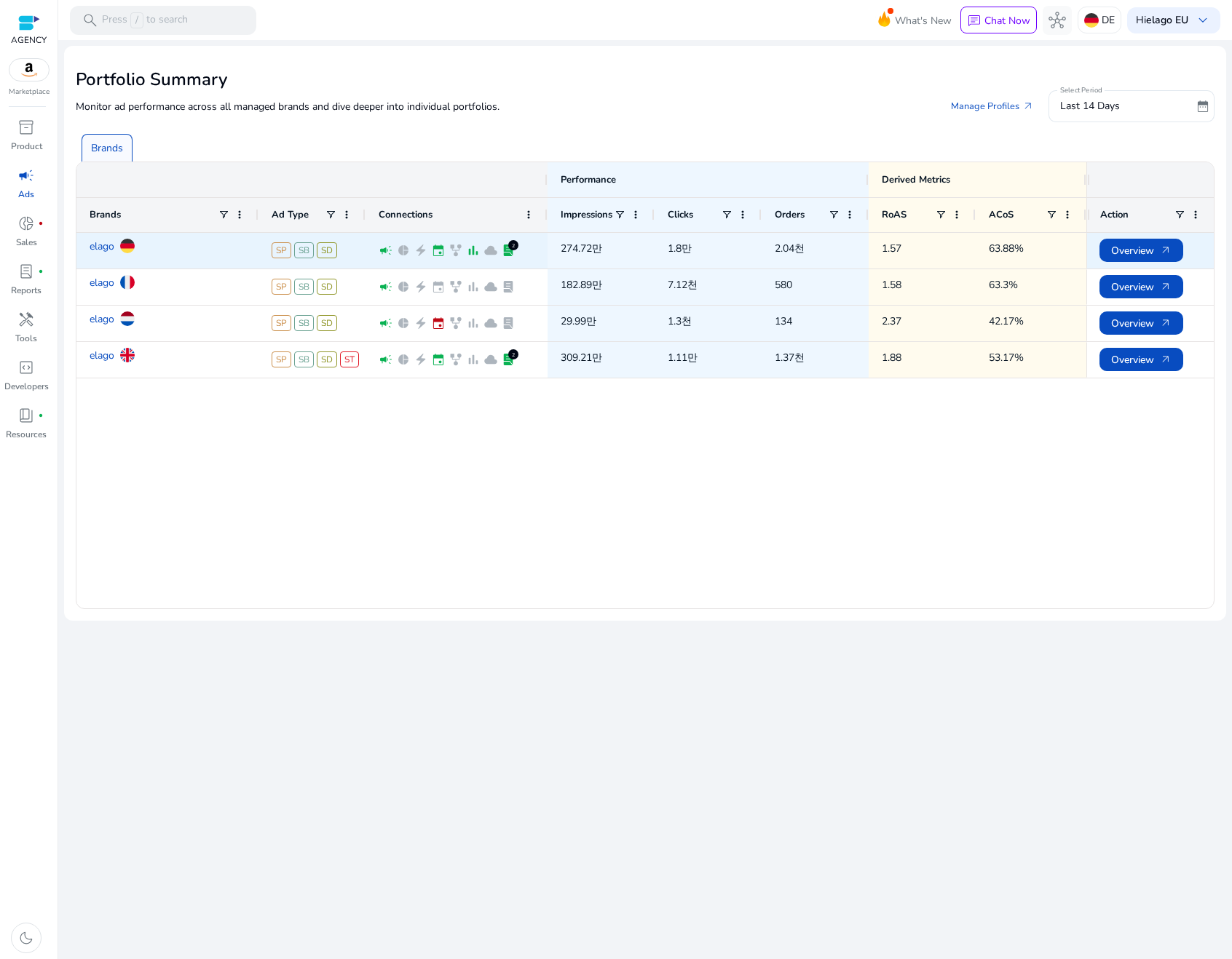
click at [183, 255] on div "elago" at bounding box center [167, 247] width 155 height 25
click at [93, 252] on link "elago" at bounding box center [102, 247] width 25 height 25
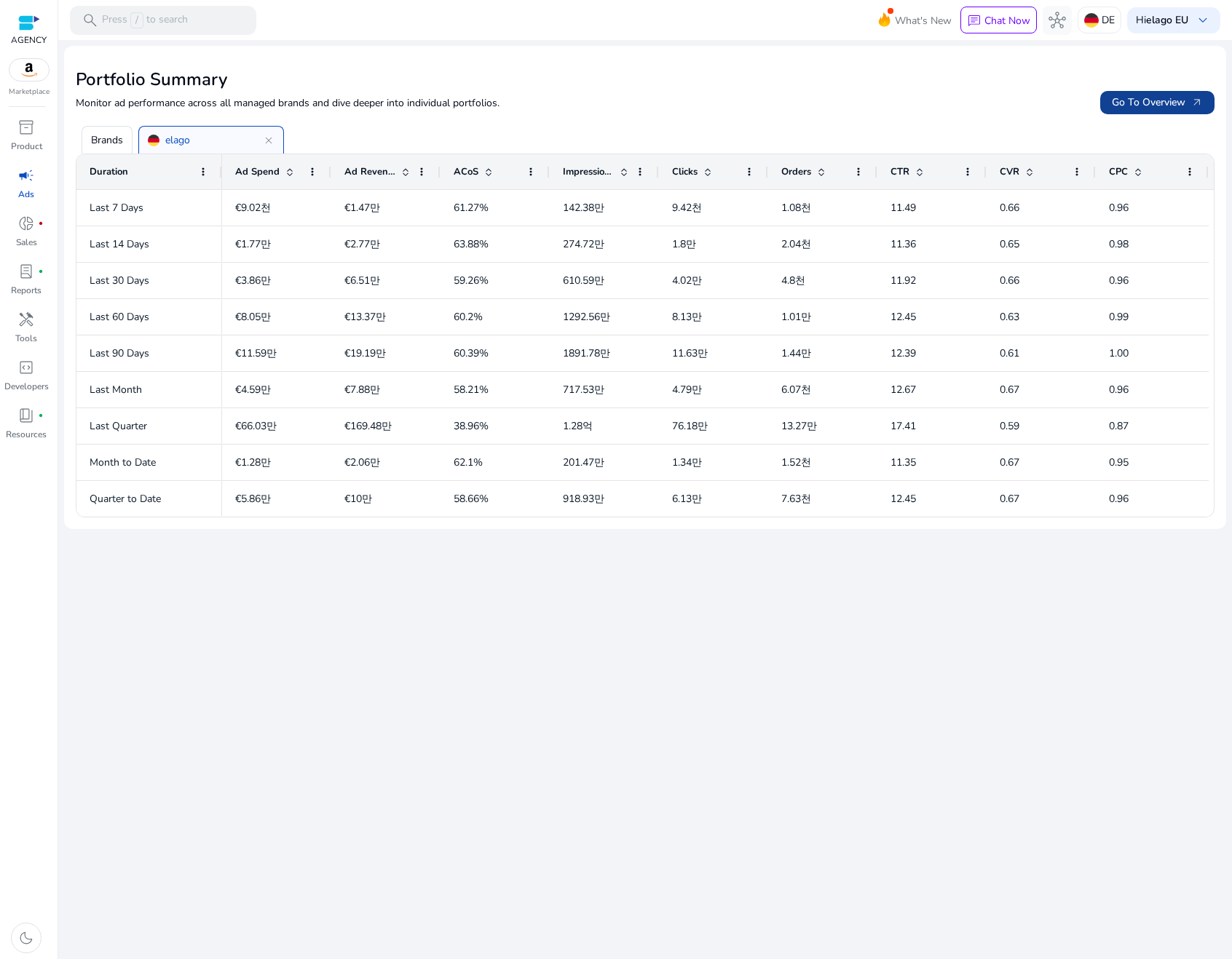
click at [1153, 103] on span "Go To Overview arrow_outward" at bounding box center [1157, 102] width 91 height 15
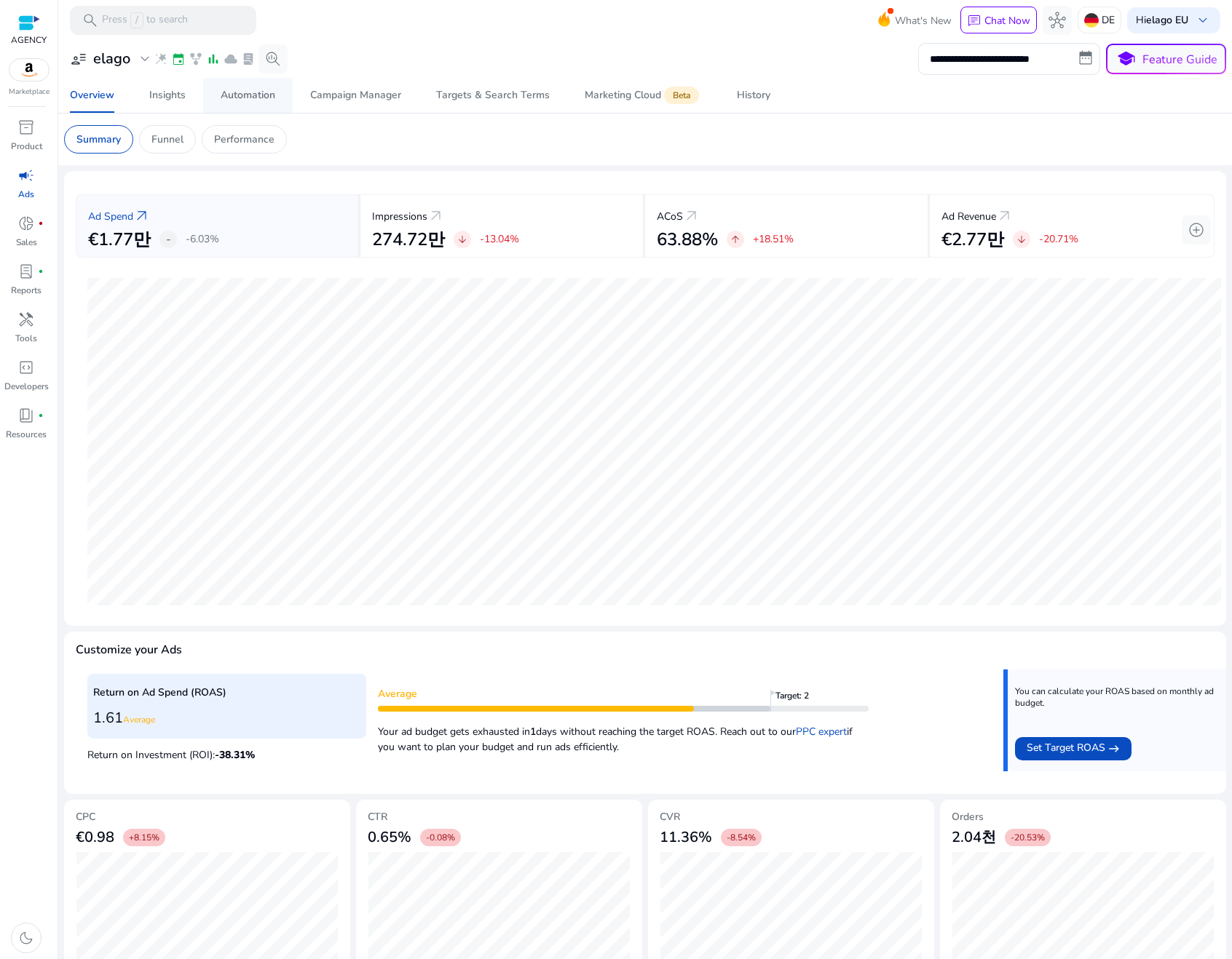
click at [239, 99] on div "Automation" at bounding box center [248, 95] width 55 height 10
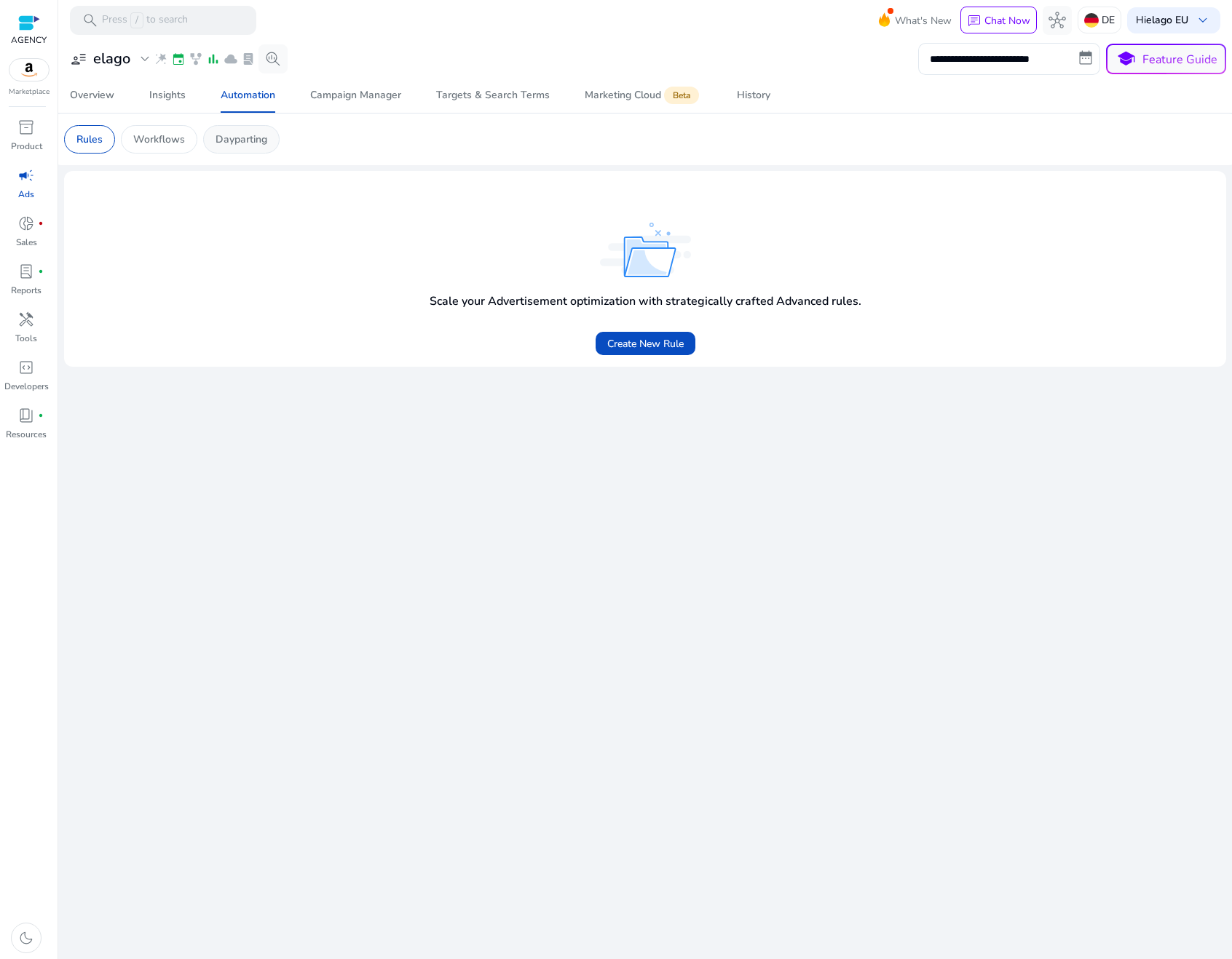
click at [251, 135] on p "Dayparting" at bounding box center [241, 139] width 52 height 15
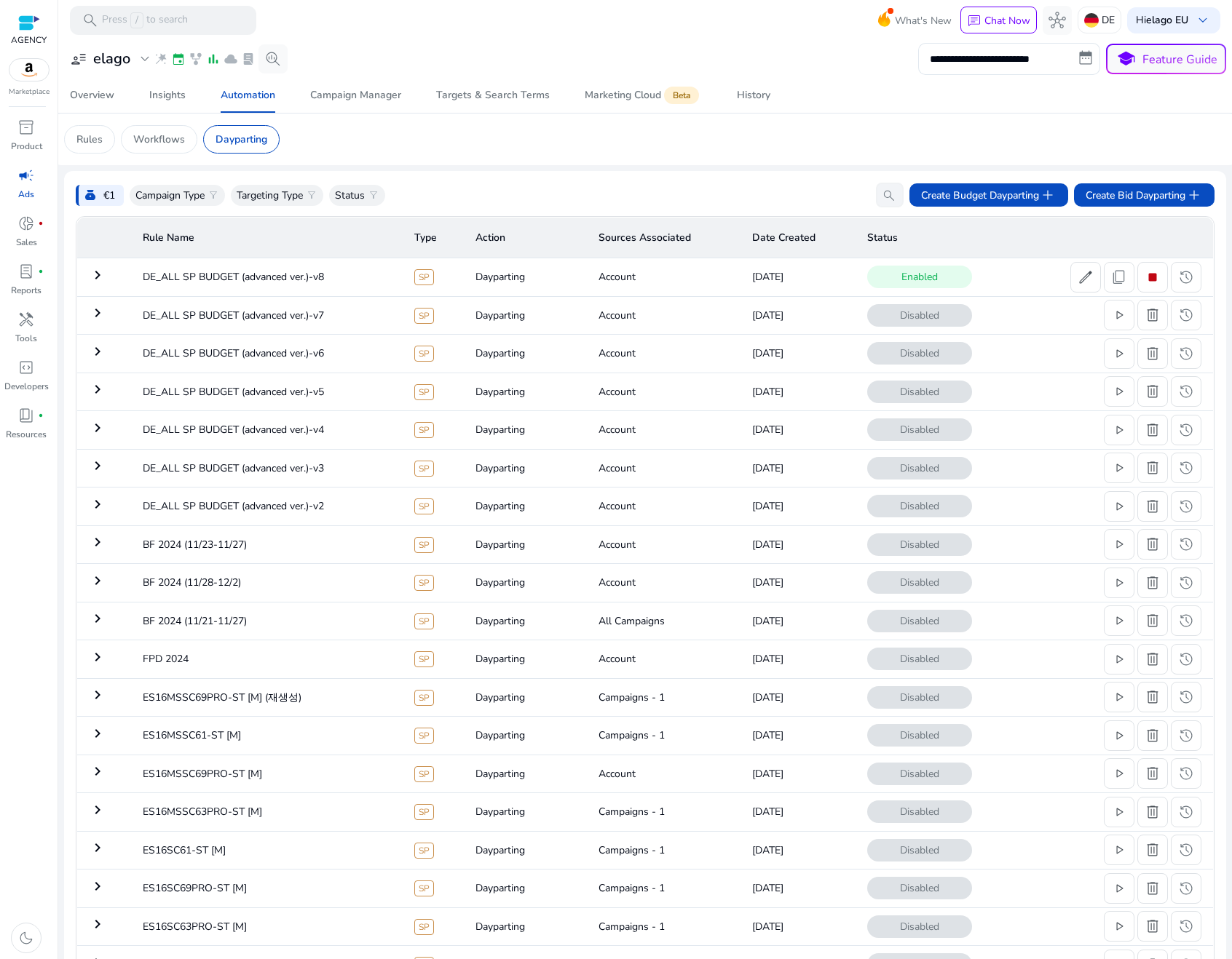
click at [103, 275] on mat-icon "keyboard_arrow_right" at bounding box center [98, 275] width 17 height 17
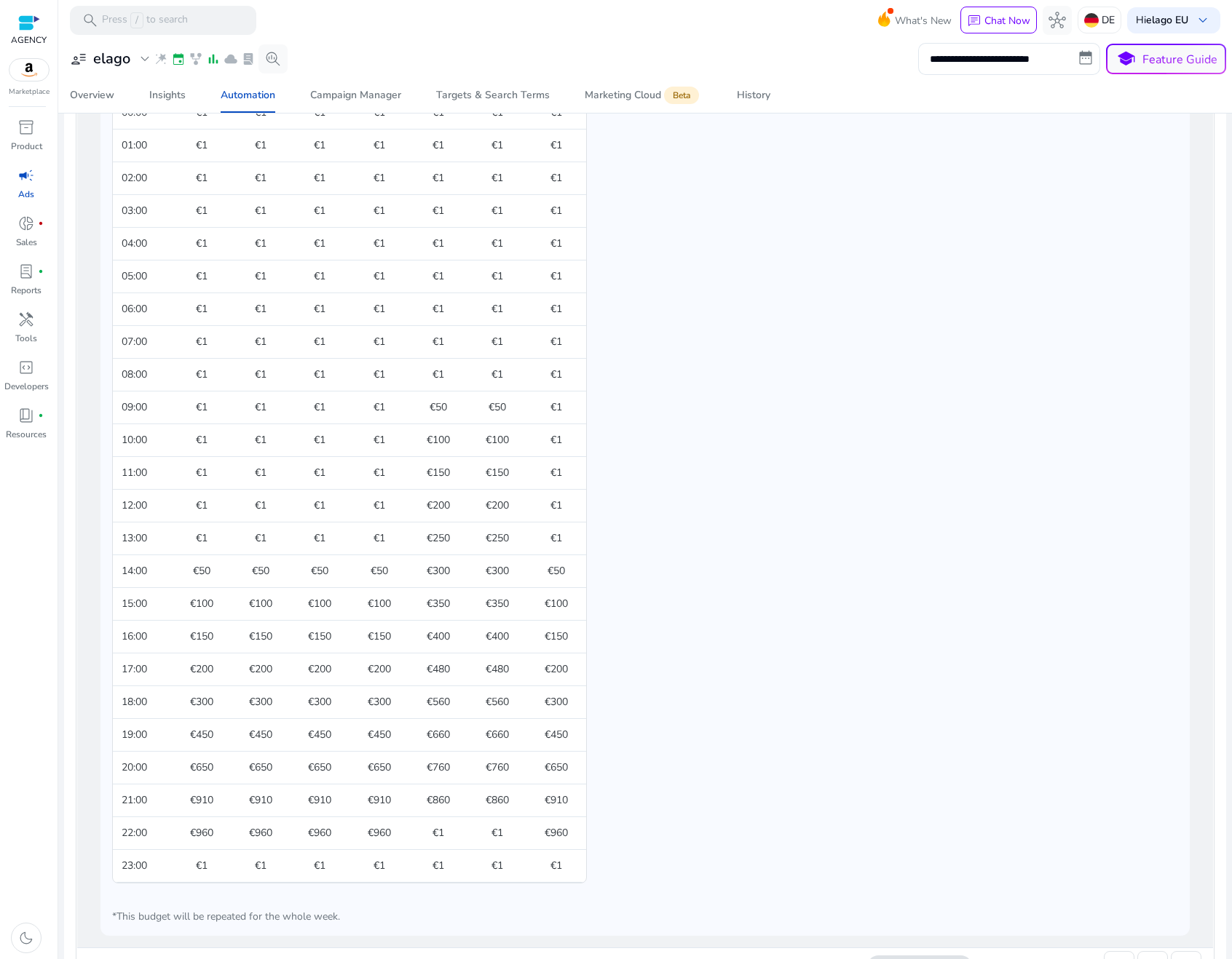
scroll to position [386, 0]
drag, startPoint x: 186, startPoint y: 570, endPoint x: 539, endPoint y: 605, distance: 354.7
click at [539, 605] on tbody "00:00 €1 €1 €1 €1 €1 €1 €1 01:00 €1 €1 €1 €1 €1 €1 €1 02:00 €1 €1 €1 €1 €1 €1 €…" at bounding box center [349, 486] width 473 height 786
click at [539, 723] on td "€450" at bounding box center [556, 732] width 59 height 33
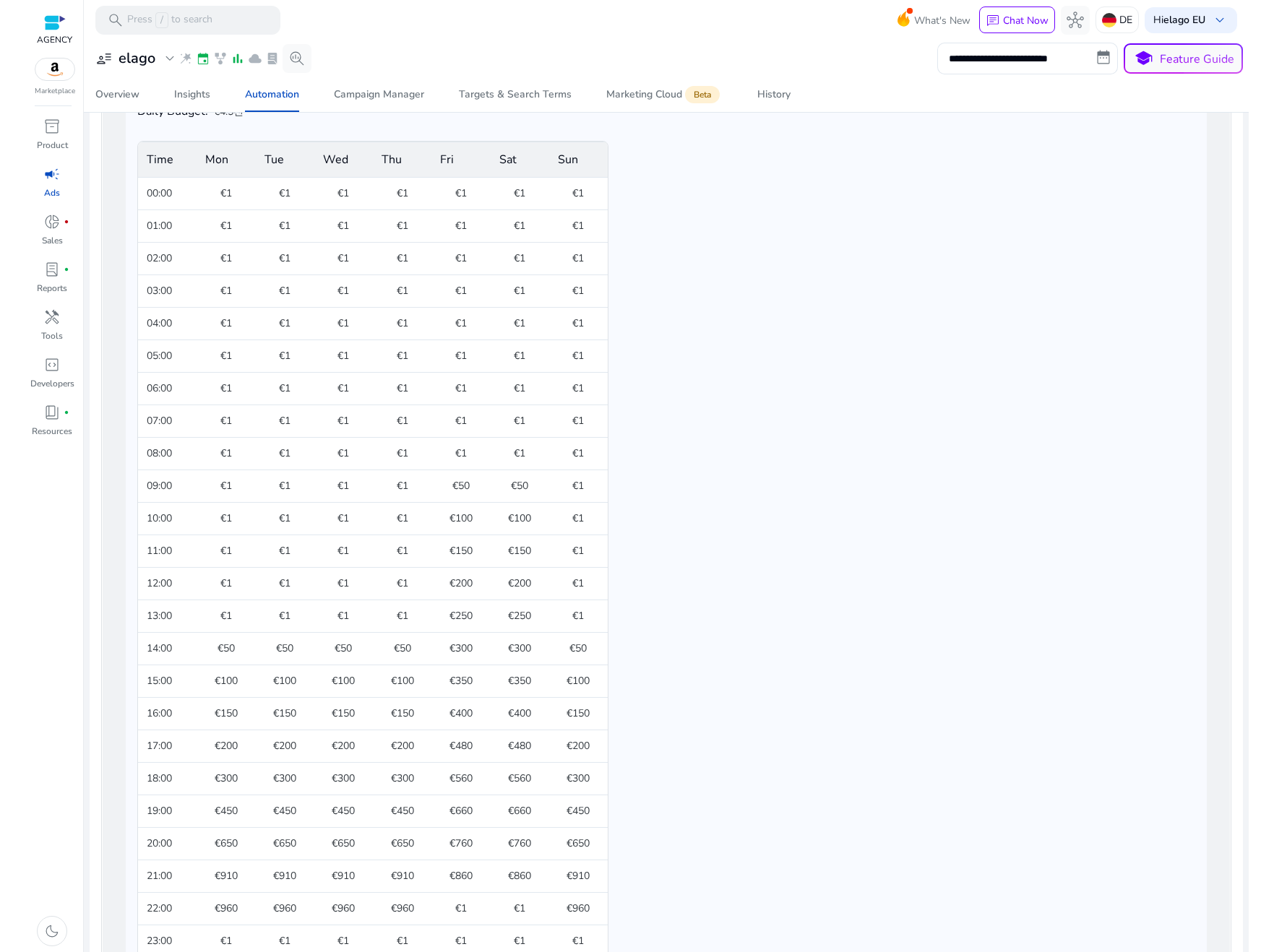
scroll to position [628, 0]
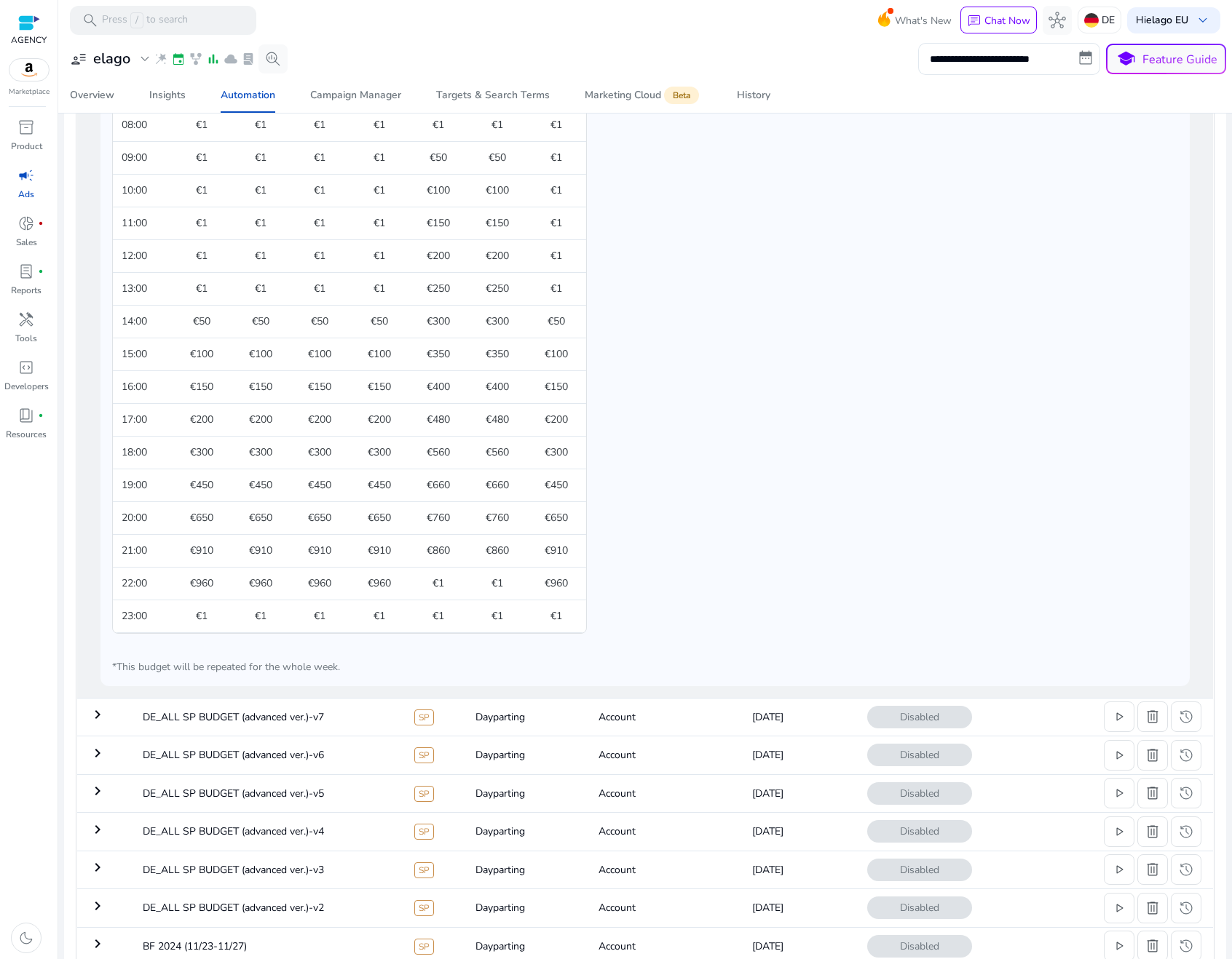
drag, startPoint x: 200, startPoint y: 628, endPoint x: 178, endPoint y: 623, distance: 22.6
click at [178, 623] on td "€1" at bounding box center [201, 616] width 59 height 33
drag, startPoint x: 178, startPoint y: 623, endPoint x: 227, endPoint y: 623, distance: 49.0
click at [227, 623] on td "€1" at bounding box center [201, 616] width 59 height 33
click at [771, 527] on div "Rule Name: DE_ALL SP BUDGET (advanced ver.)-v8 Level of Dayparting: Account Lev…" at bounding box center [644, 181] width 1065 height 988
